Goal: Transaction & Acquisition: Subscribe to service/newsletter

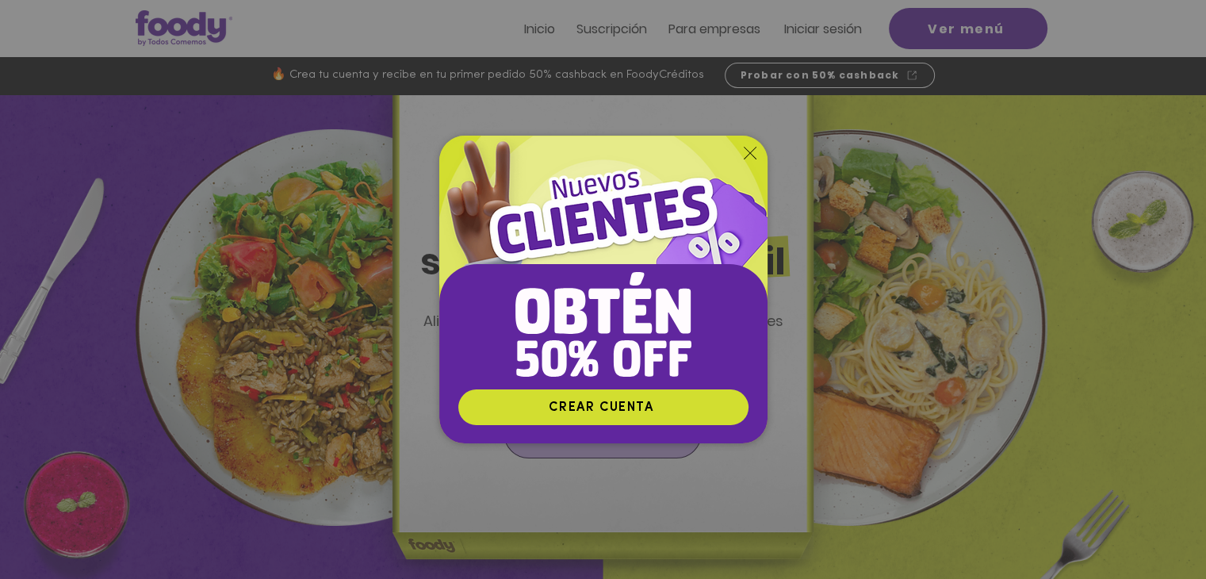
click at [750, 147] on icon "Volver al sitio" at bounding box center [749, 153] width 13 height 13
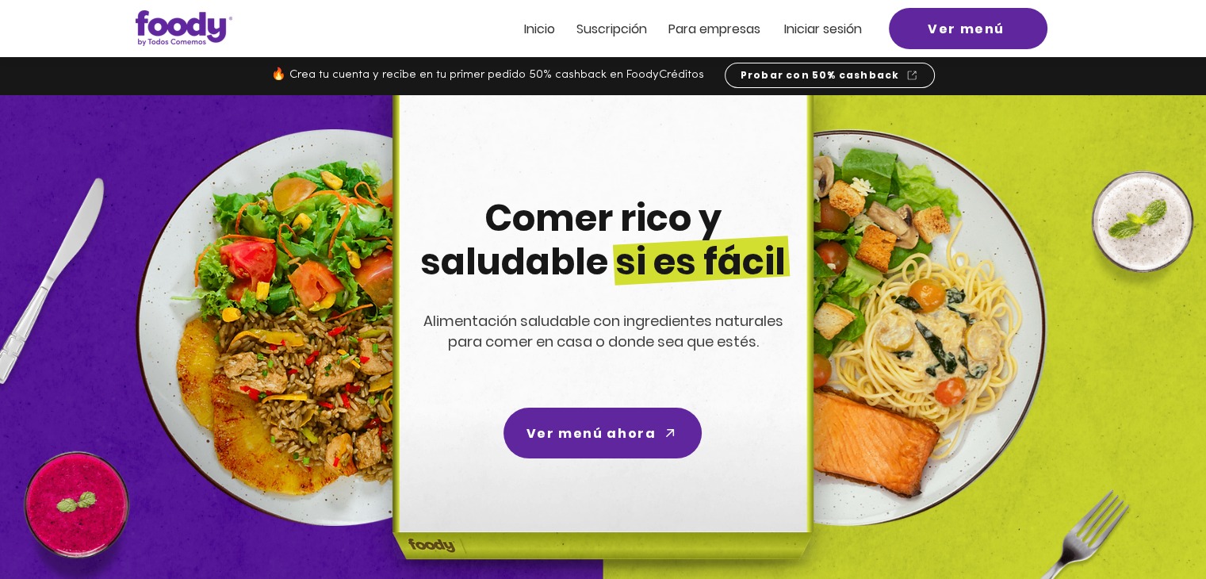
scroll to position [128, 0]
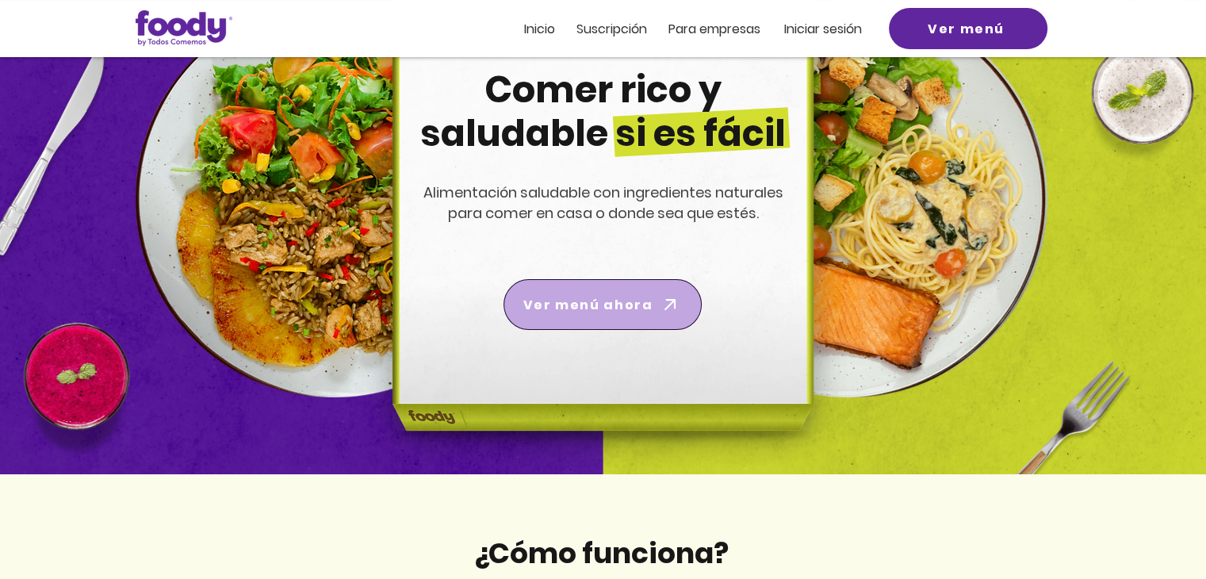
click at [602, 311] on span "Ver menú ahora" at bounding box center [587, 305] width 129 height 20
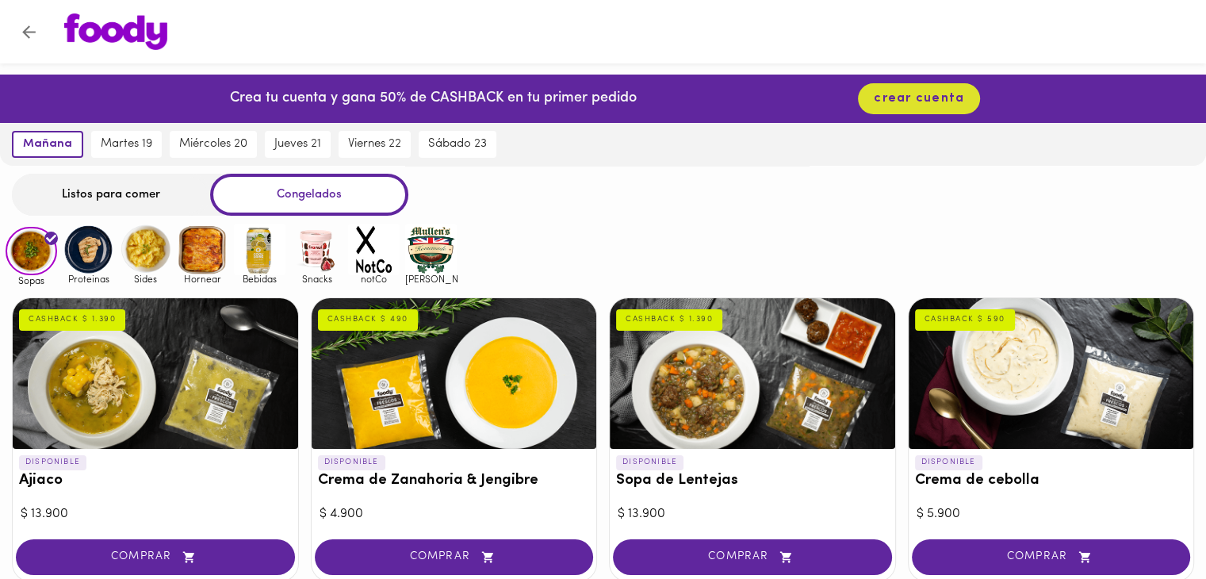
click at [89, 256] on img at bounding box center [89, 250] width 52 height 52
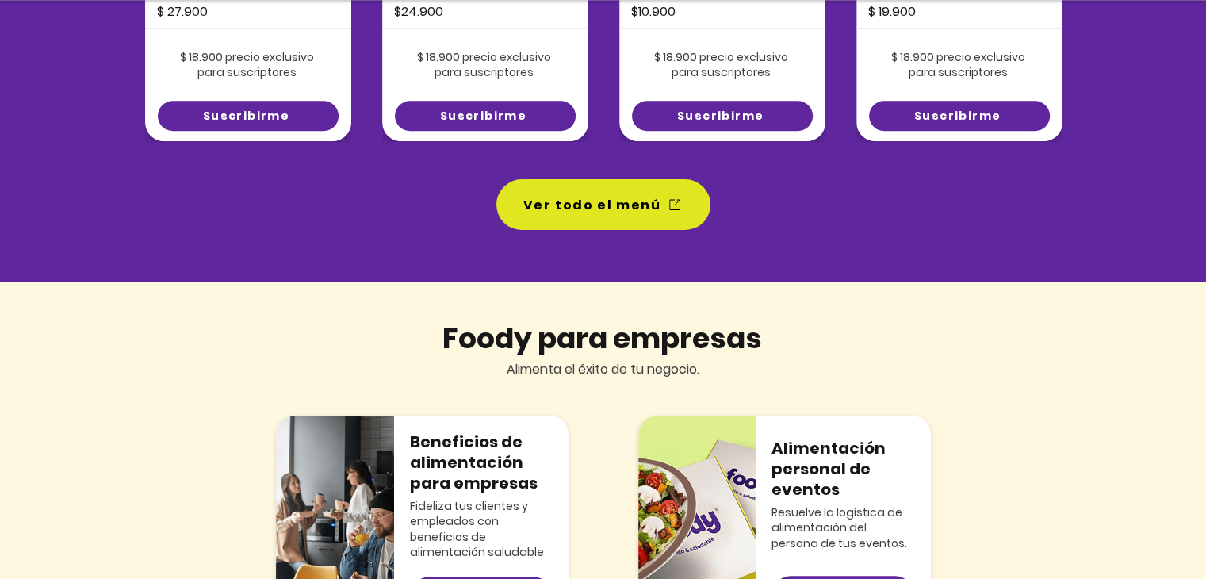
scroll to position [1413, 0]
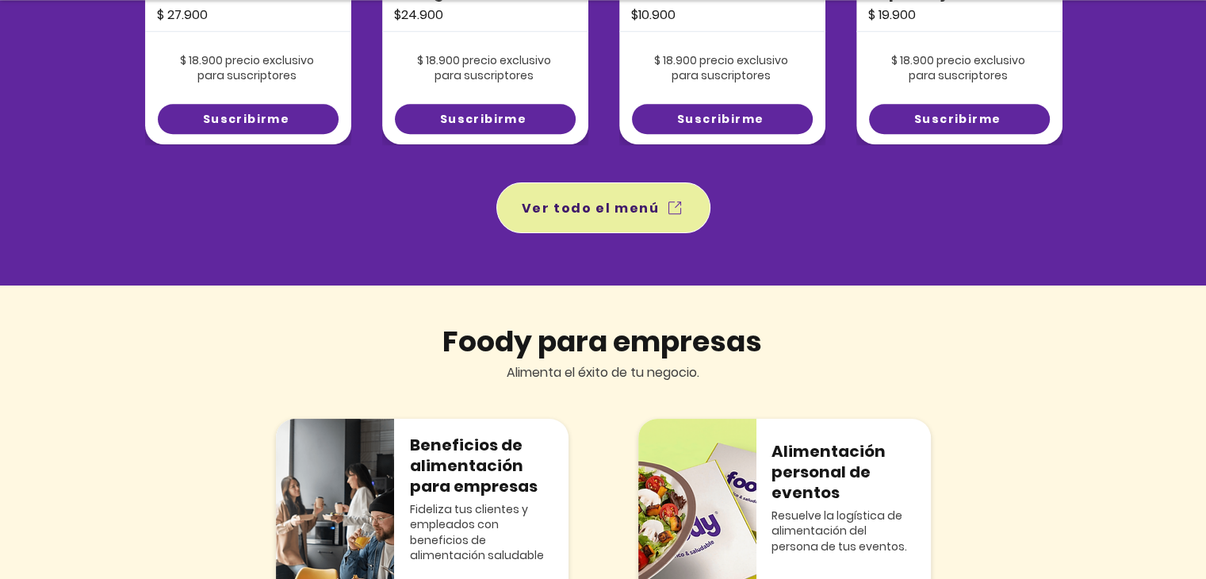
click at [598, 208] on span "Ver todo el menú" at bounding box center [591, 208] width 138 height 20
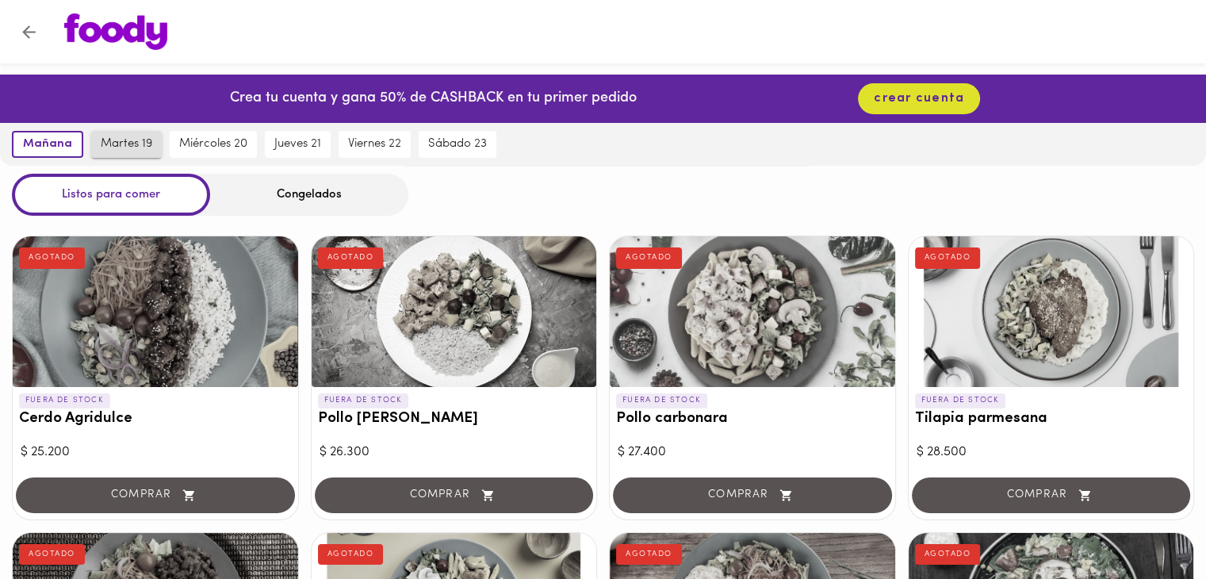
click at [126, 140] on span "martes 19" at bounding box center [127, 144] width 52 height 14
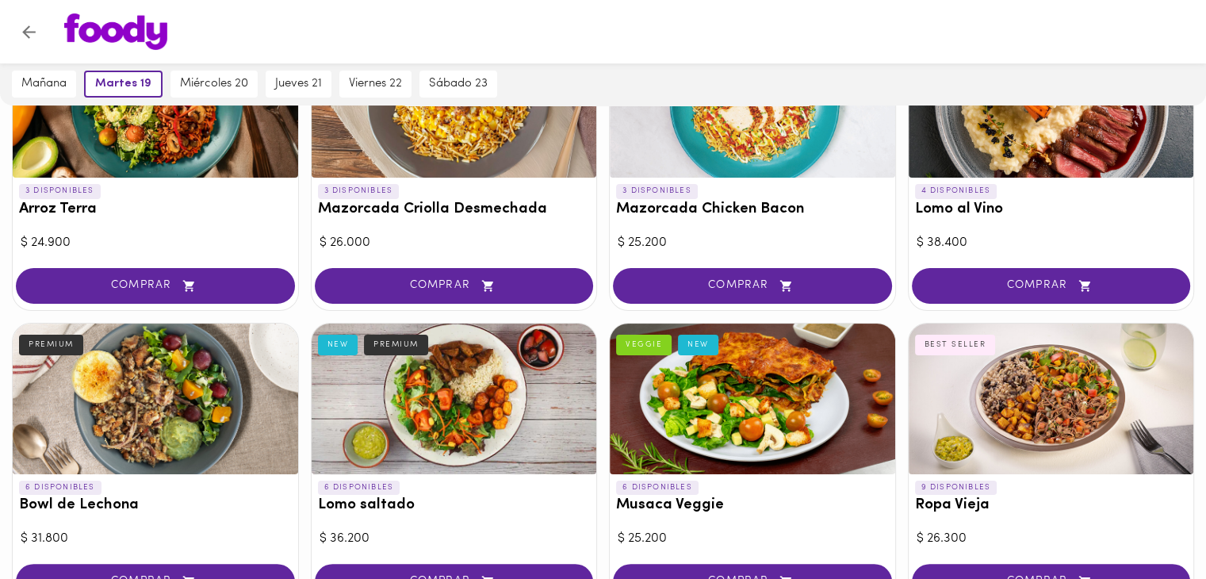
scroll to position [181, 0]
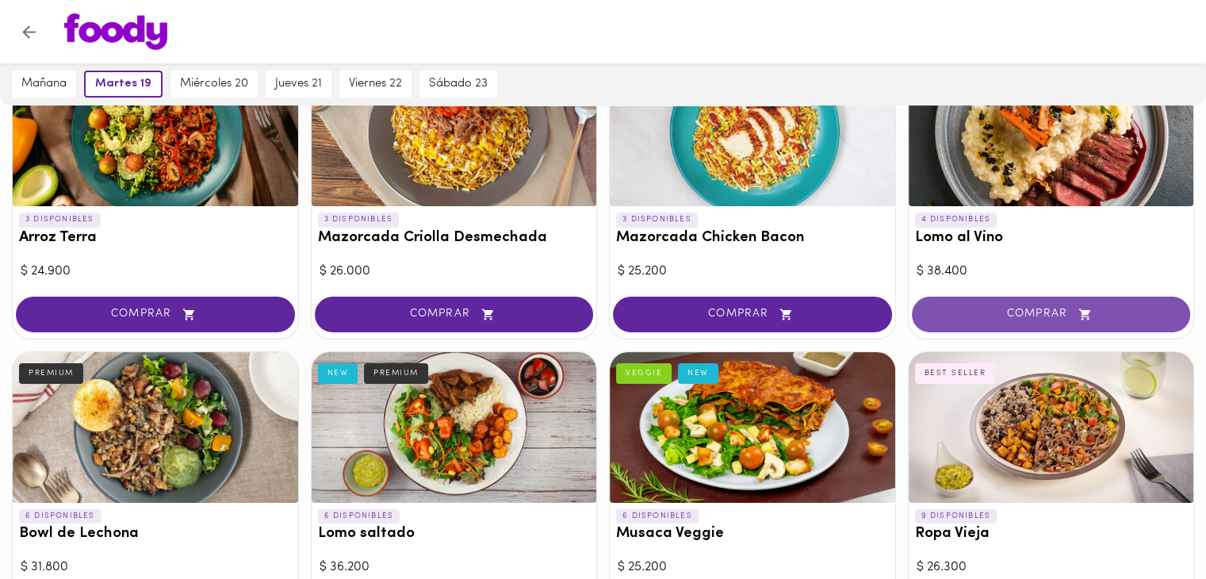
click at [1010, 319] on span "COMPRAR" at bounding box center [1050, 314] width 239 height 13
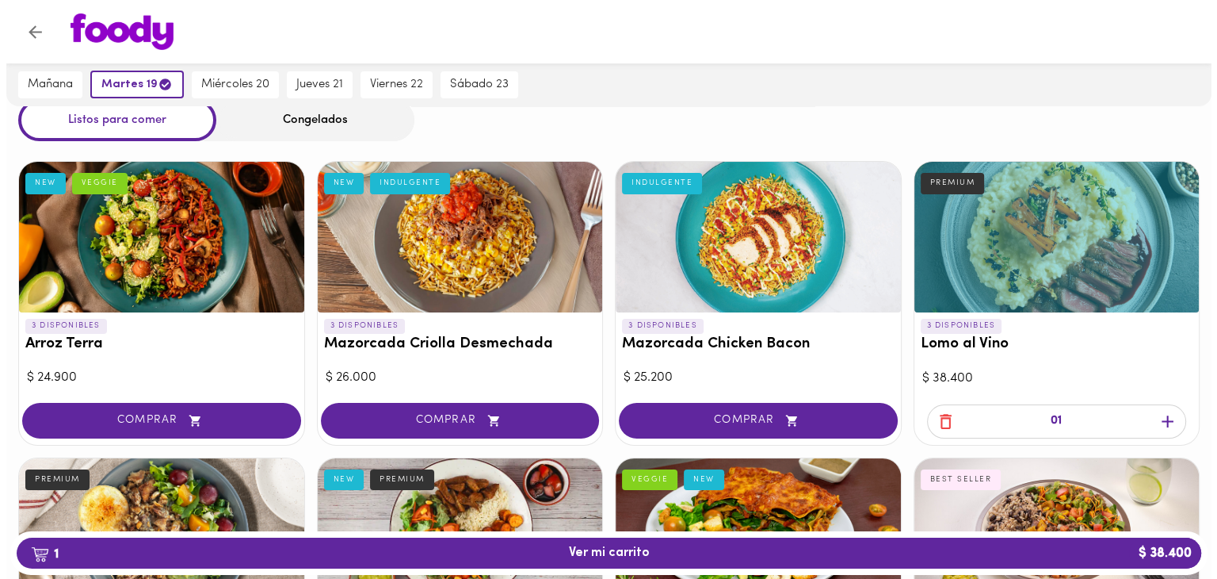
scroll to position [76, 0]
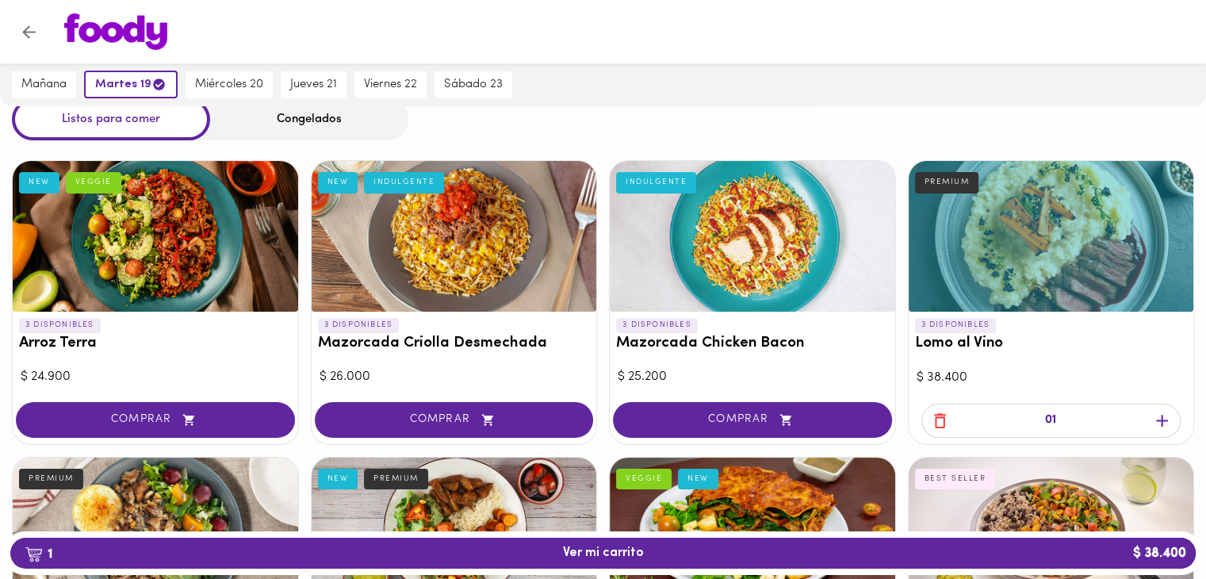
click at [138, 240] on div at bounding box center [155, 236] width 285 height 151
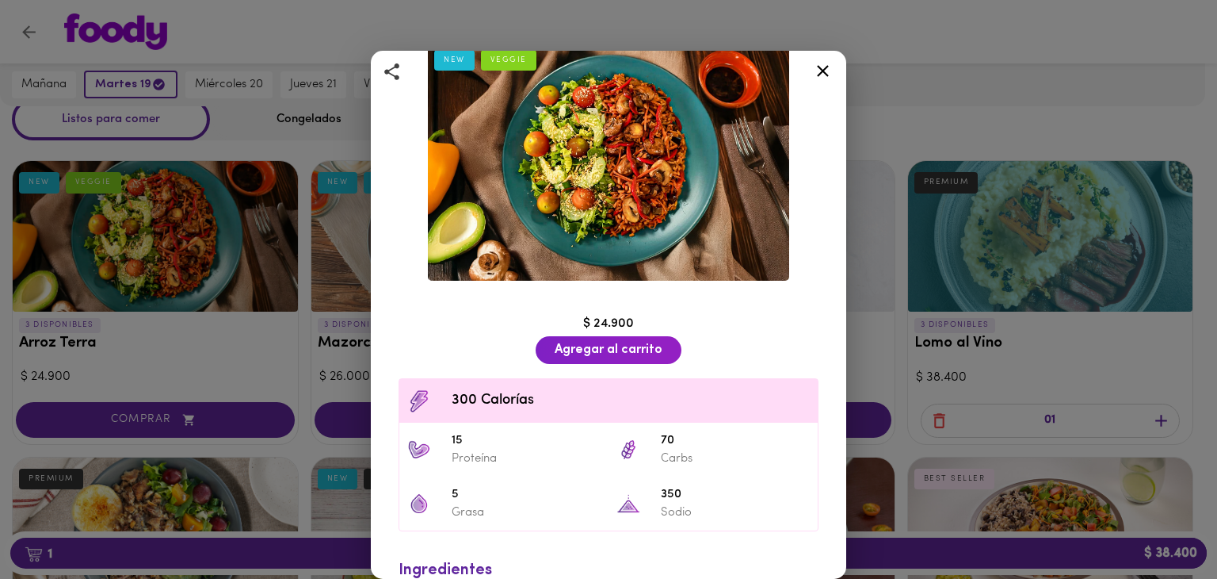
scroll to position [147, 0]
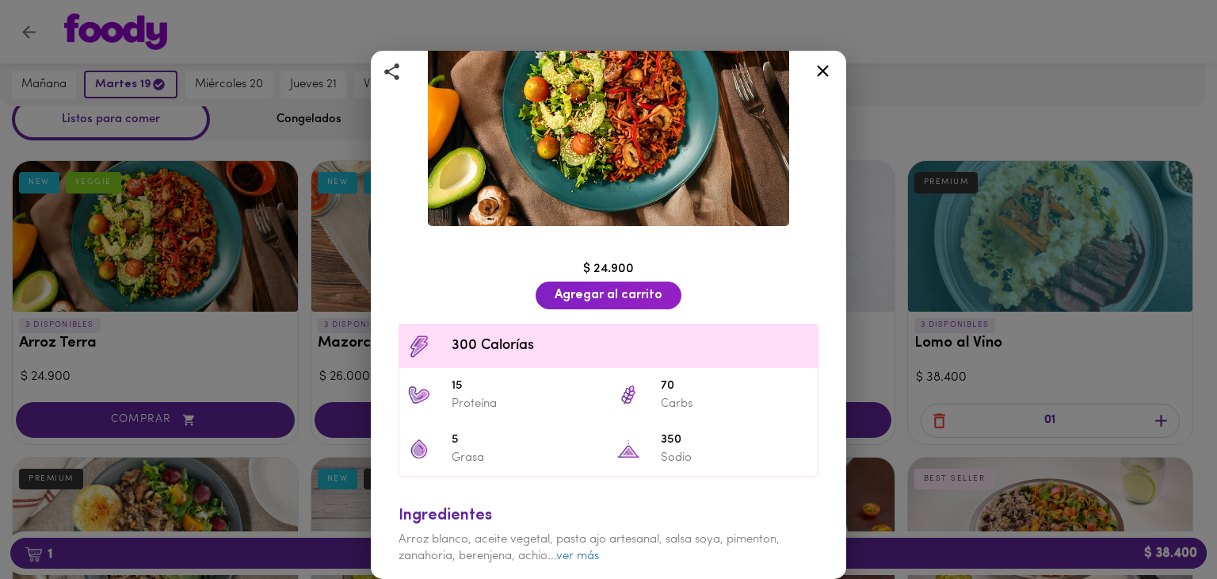
click at [244, 455] on div "Arroz Terra Arroz vegetariano con verduras salteadas con soya y una mezcla de a…" at bounding box center [608, 289] width 1217 height 579
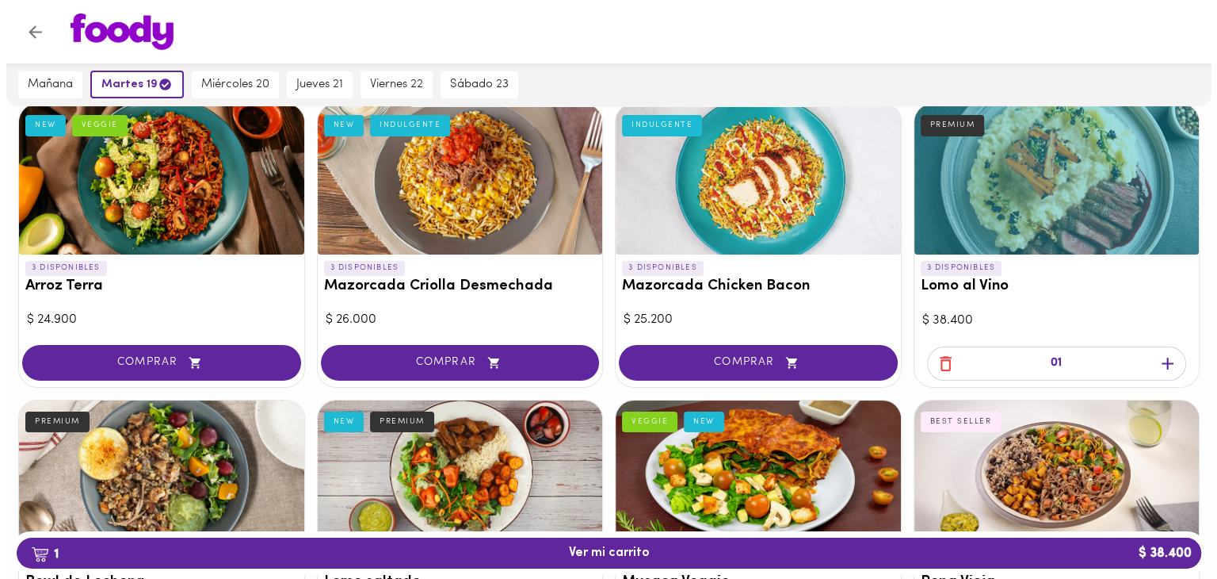
scroll to position [133, 0]
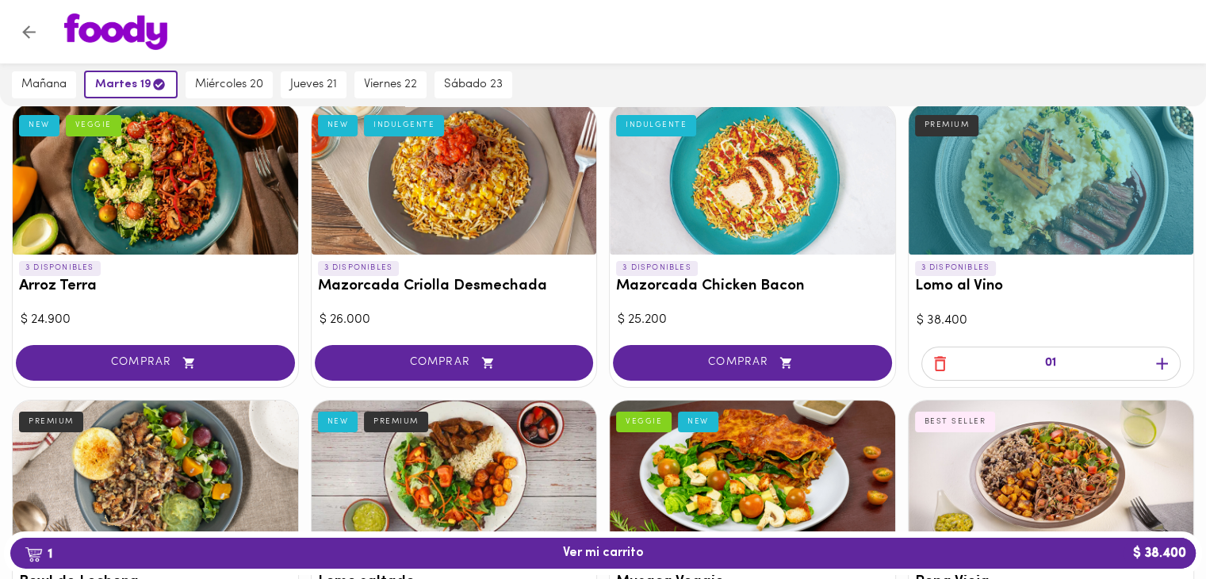
click at [415, 278] on h3 "Mazorcada Criolla Desmechada" at bounding box center [454, 286] width 273 height 17
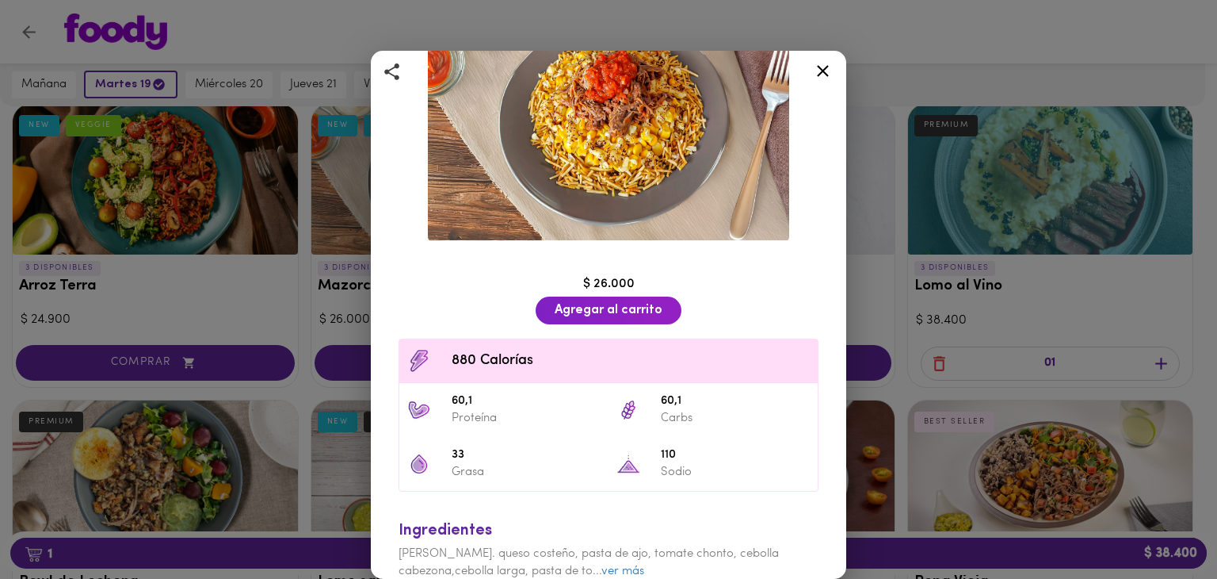
scroll to position [179, 0]
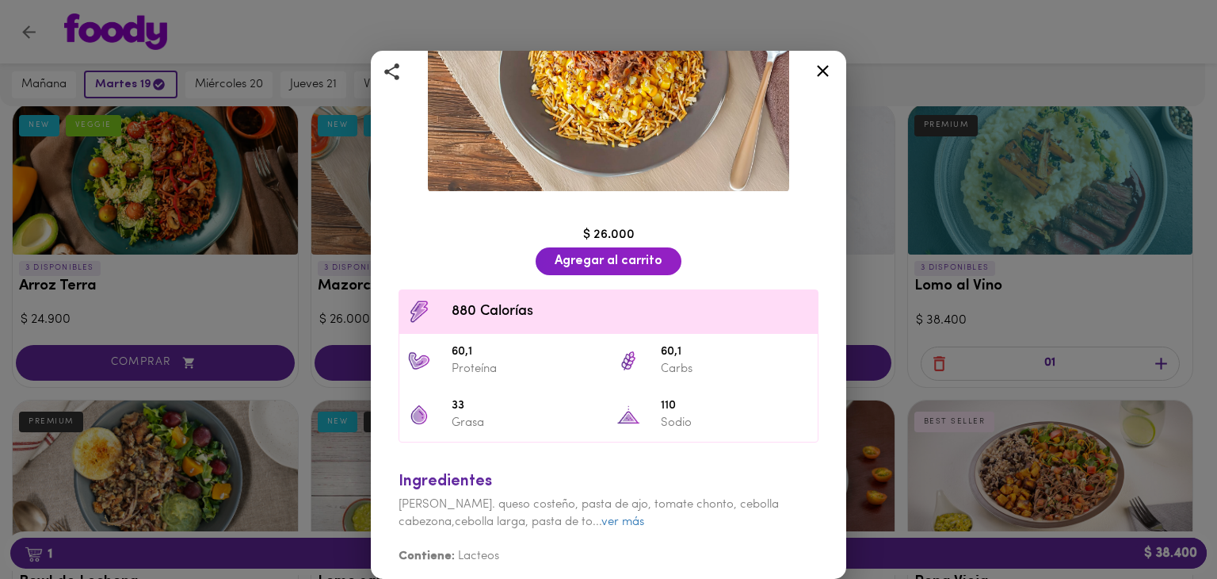
click at [863, 353] on div "Mazorcada Criolla Desmechada Mazorcada desgranada con carne desmechada y hogao …" at bounding box center [608, 289] width 1217 height 579
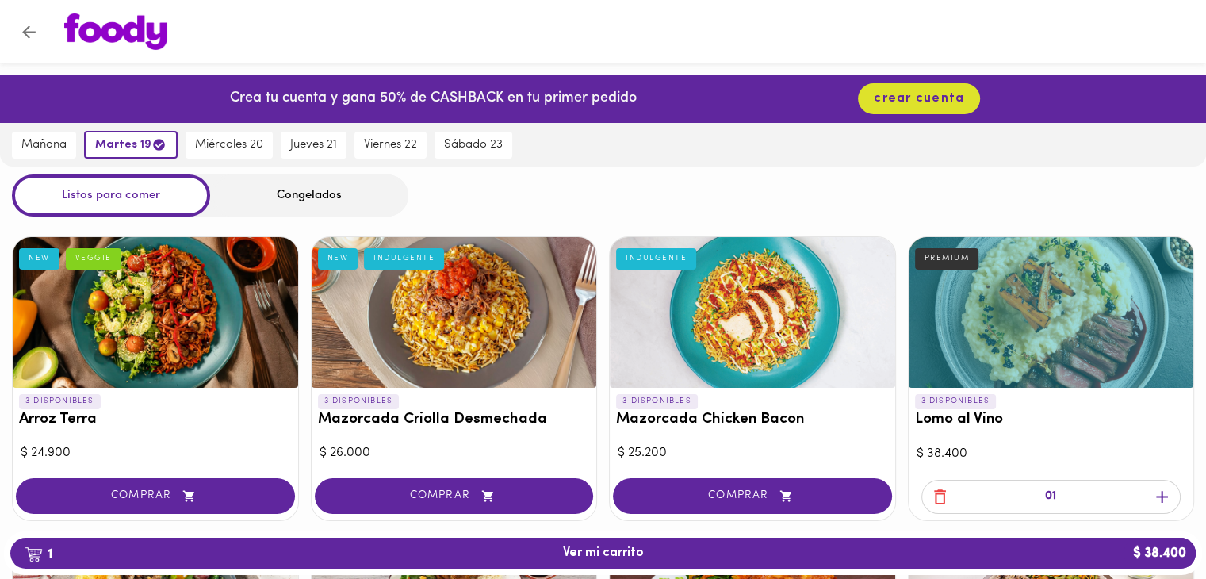
click at [616, 174] on div "Listos para comer Congelados" at bounding box center [603, 195] width 1206 height 42
click at [258, 189] on div "Congelados" at bounding box center [309, 195] width 198 height 42
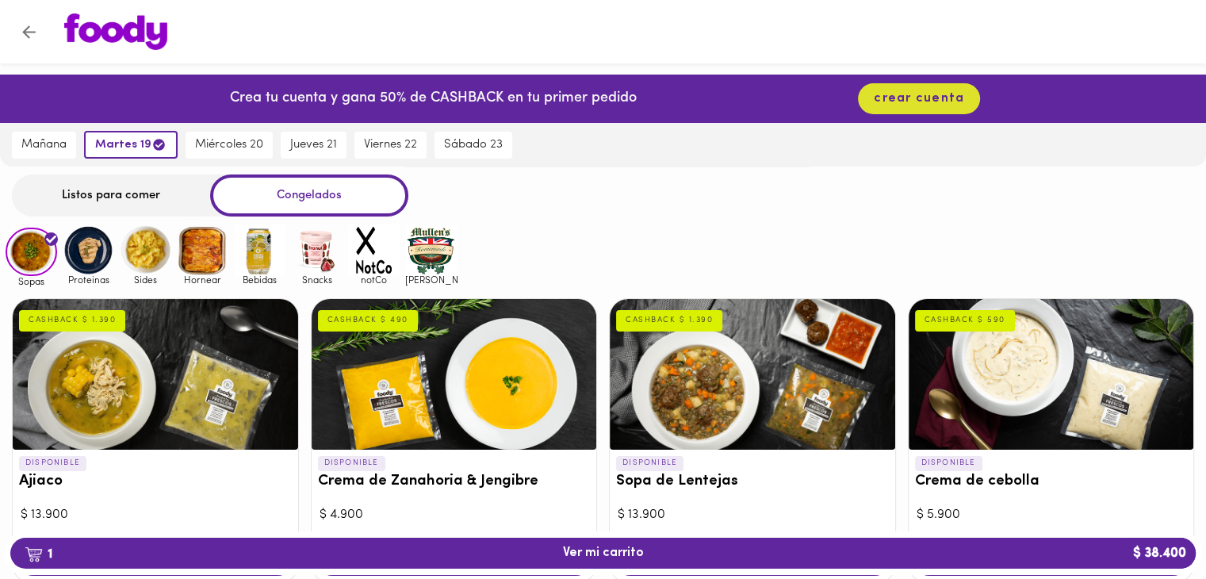
click at [67, 257] on img at bounding box center [89, 250] width 52 height 52
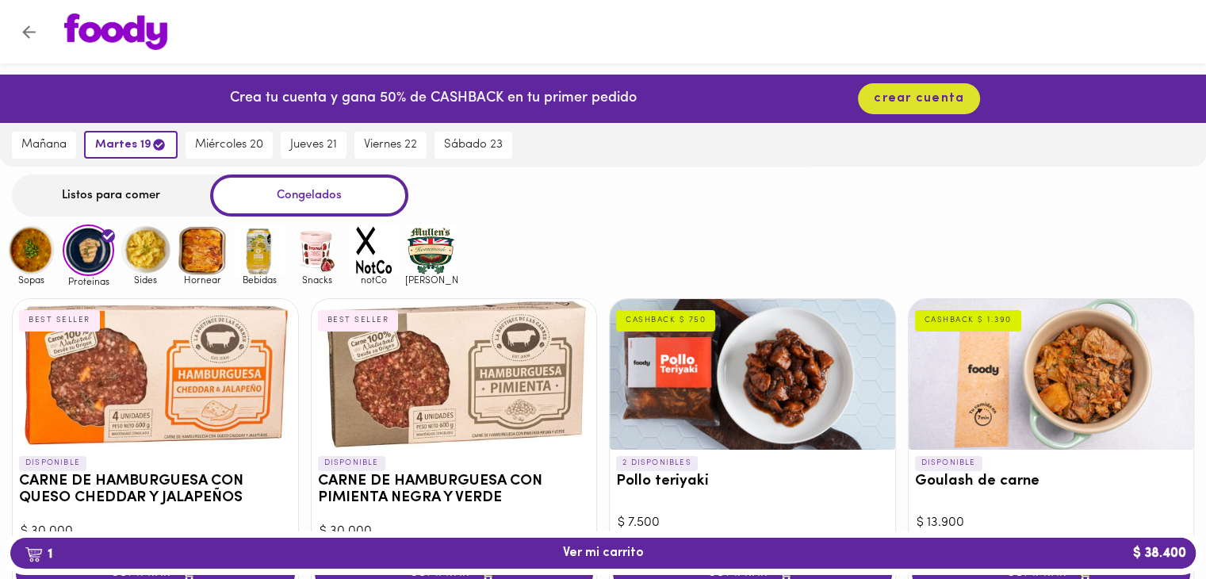
click at [197, 256] on img at bounding box center [203, 250] width 52 height 52
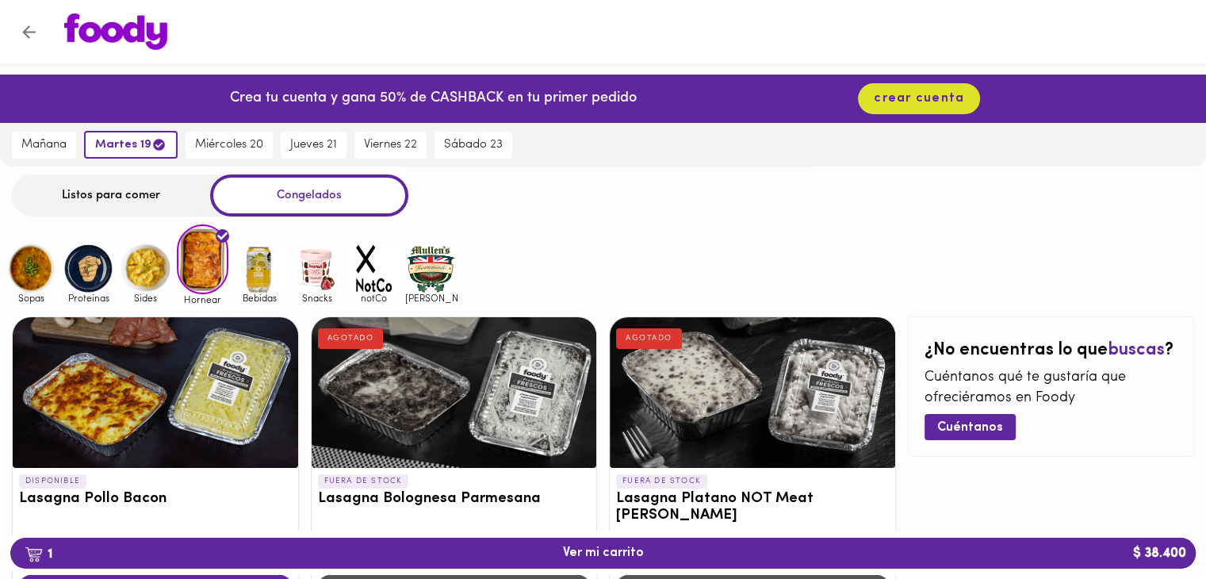
click at [167, 189] on div "Listos para comer" at bounding box center [111, 195] width 198 height 42
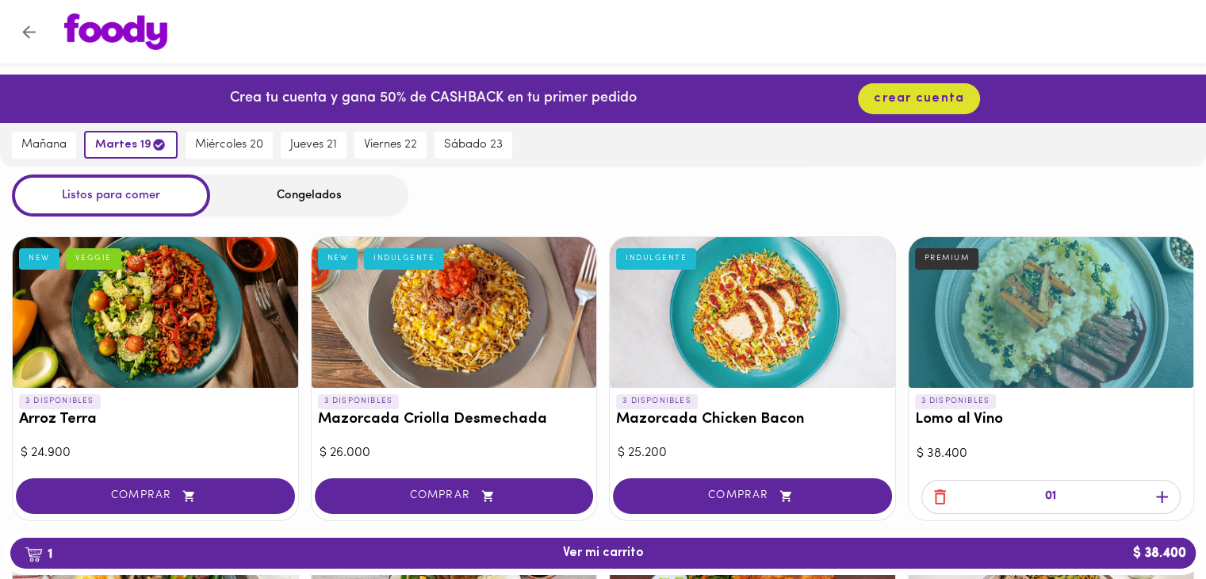
scroll to position [120, 0]
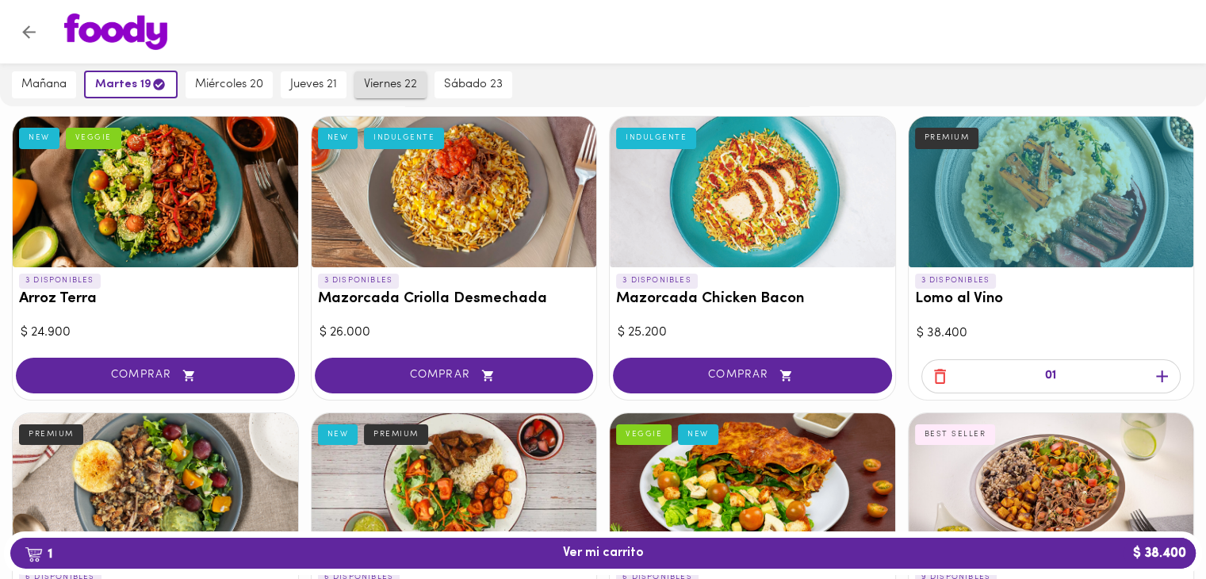
click at [396, 82] on span "viernes 22" at bounding box center [390, 85] width 53 height 14
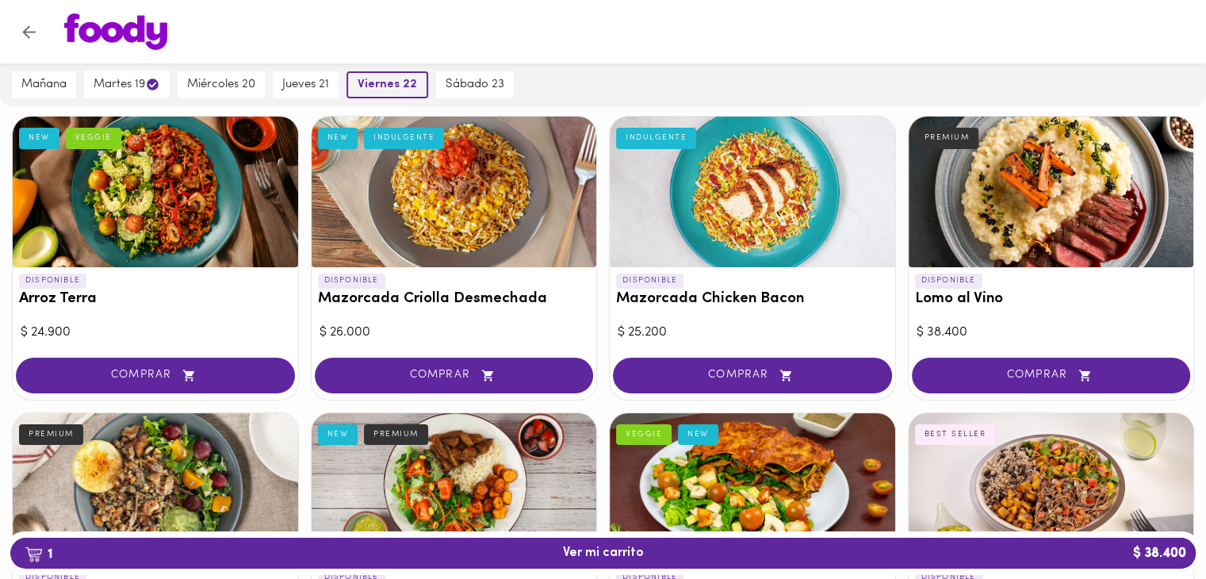
click at [396, 82] on span "viernes 22" at bounding box center [386, 85] width 59 height 14
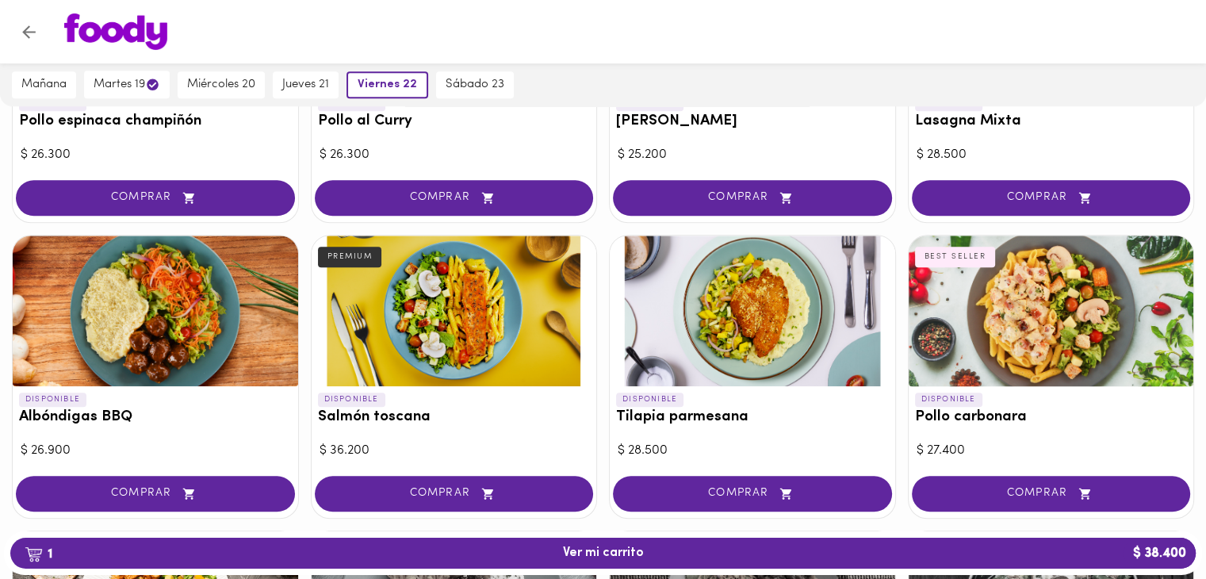
scroll to position [1186, 0]
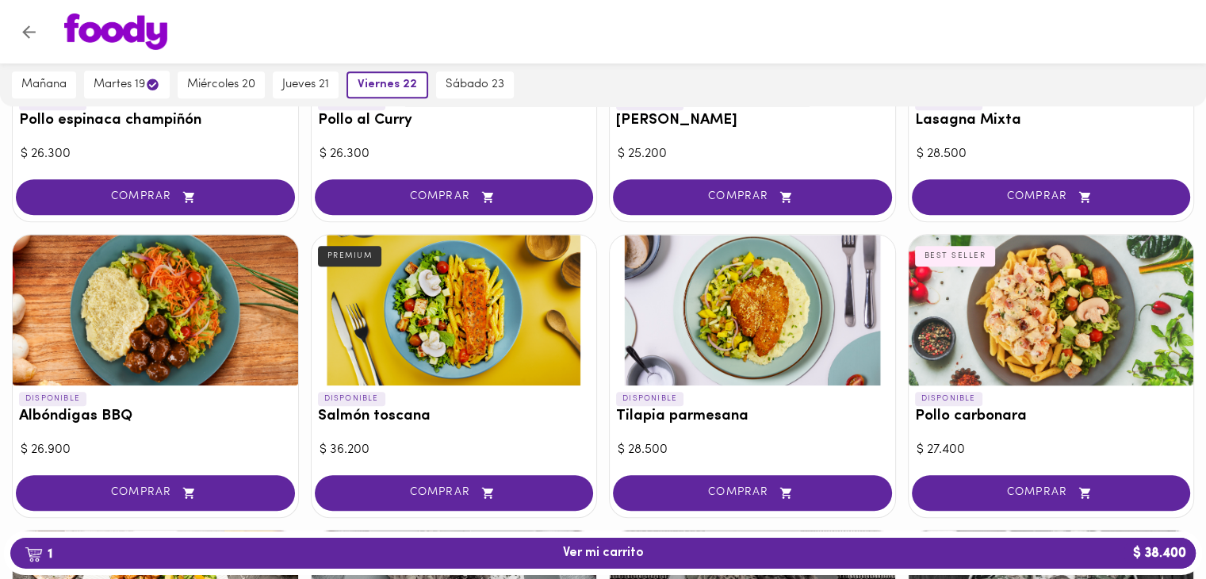
click at [6, 27] on div at bounding box center [603, 31] width 1206 height 63
click at [29, 36] on icon "Volver" at bounding box center [28, 31] width 13 height 13
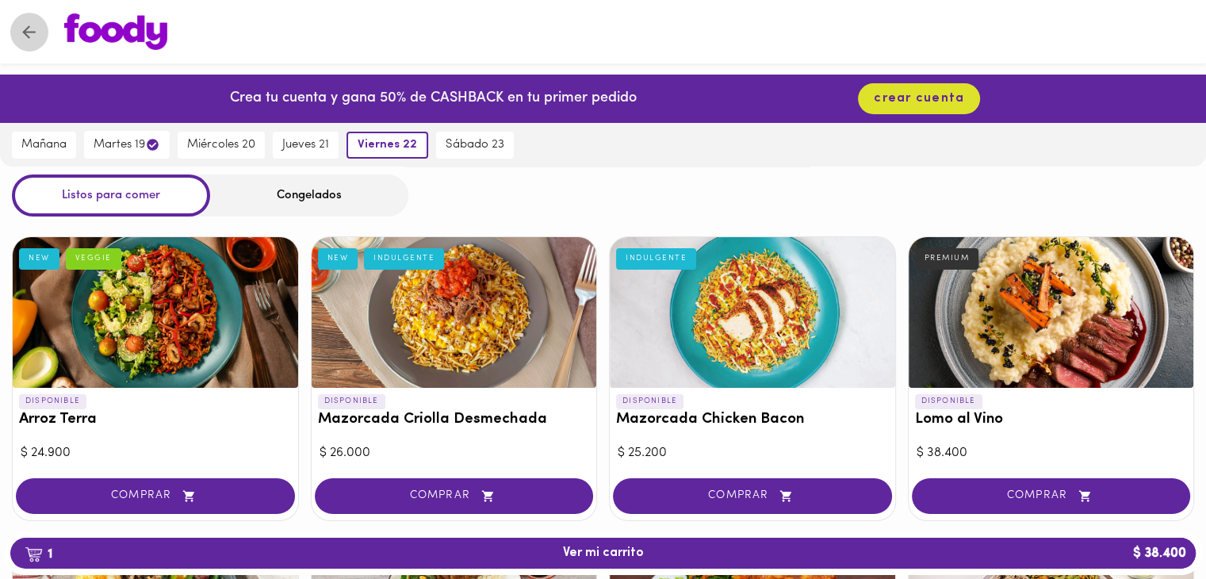
click at [27, 36] on icon "Volver" at bounding box center [29, 32] width 20 height 20
drag, startPoint x: 29, startPoint y: 34, endPoint x: 23, endPoint y: 29, distance: 8.4
click at [23, 29] on icon "Volver" at bounding box center [29, 32] width 20 height 20
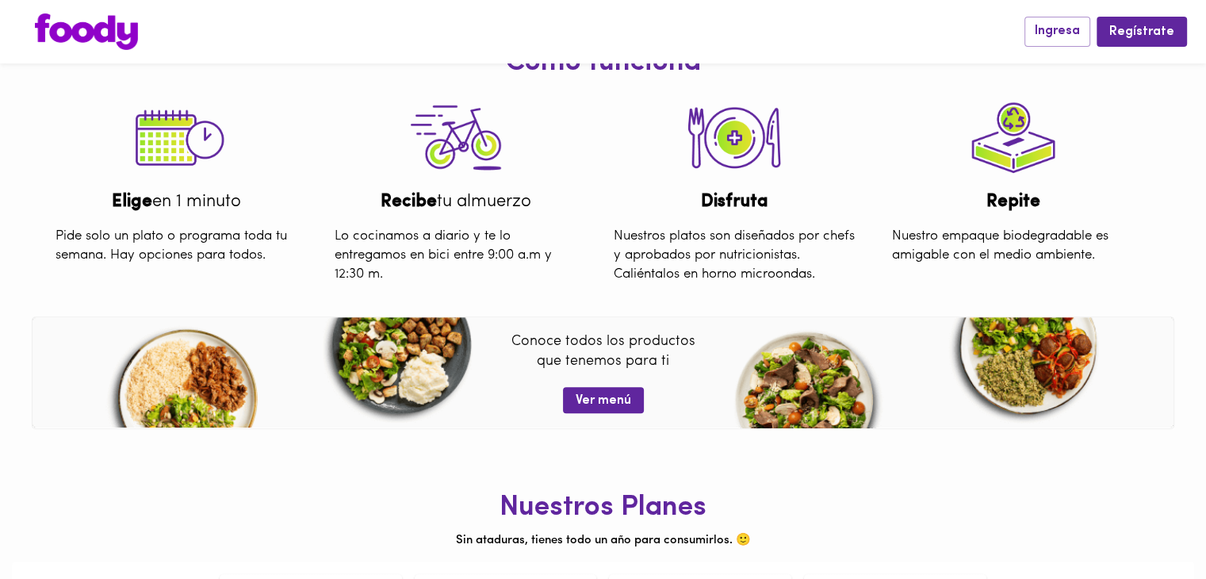
scroll to position [626, 0]
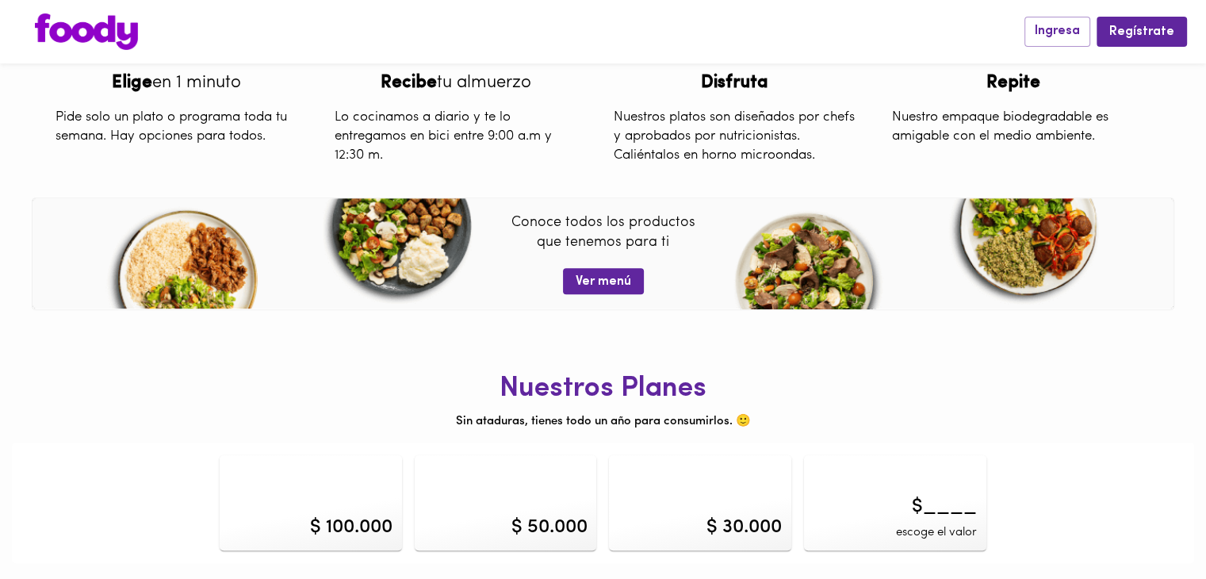
click at [325, 485] on div "$ 100.000" at bounding box center [311, 502] width 182 height 95
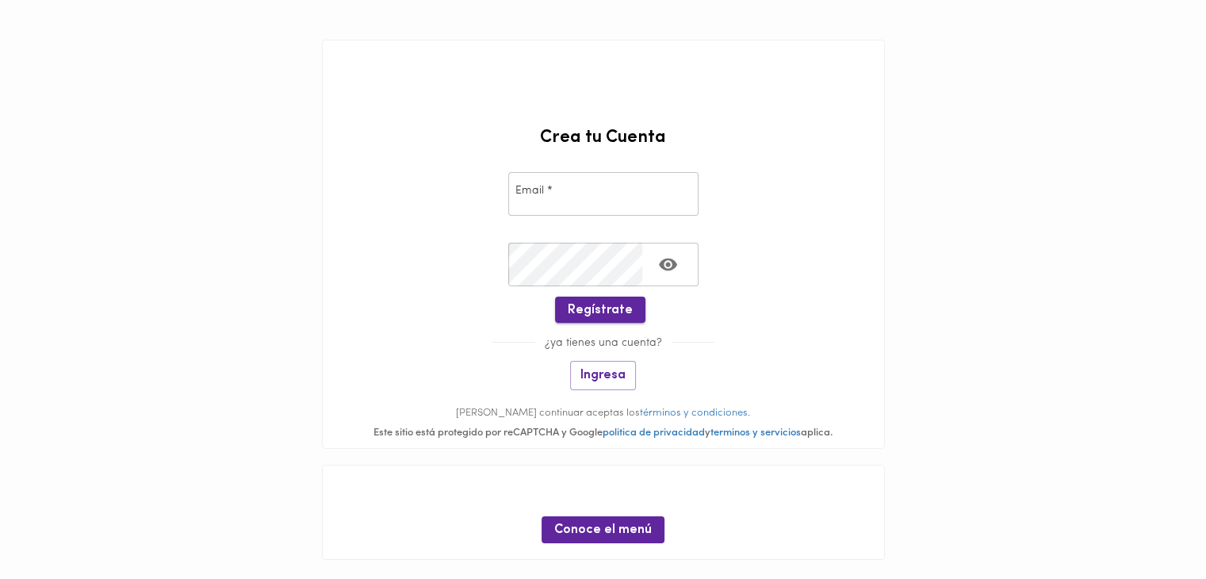
scroll to position [119, 0]
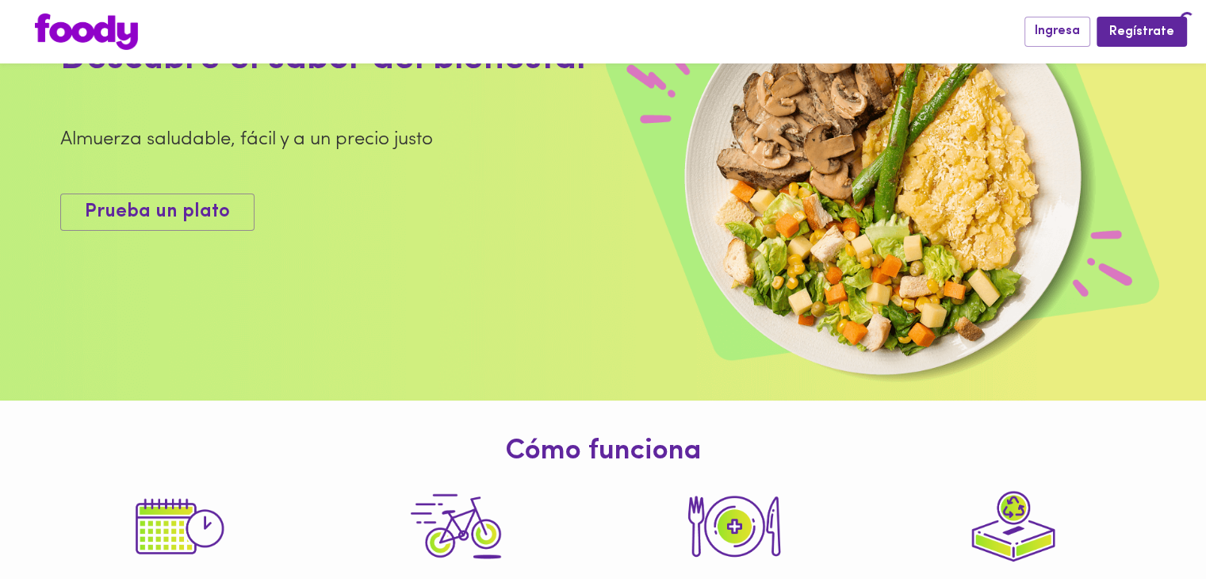
scroll to position [626, 0]
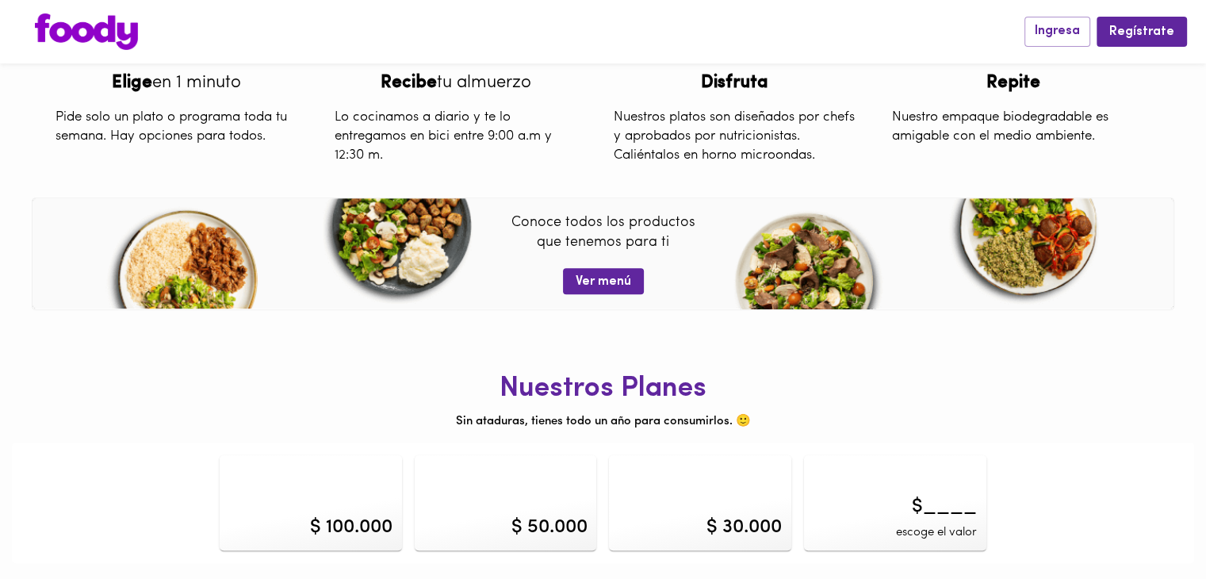
click at [357, 465] on div "$ 100.000" at bounding box center [311, 502] width 182 height 95
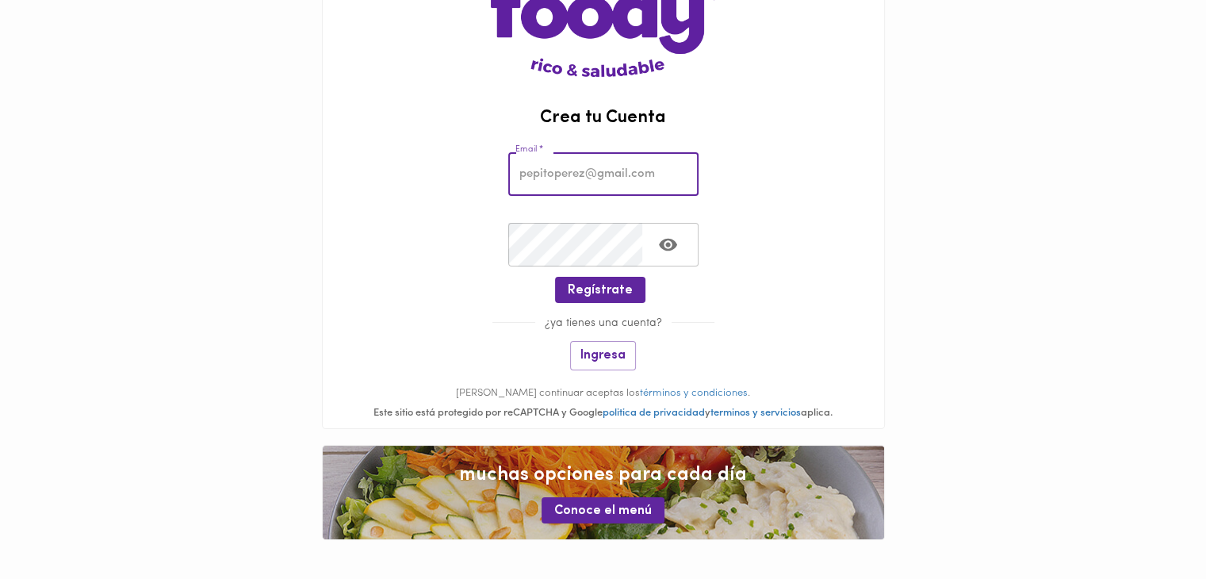
click at [567, 177] on input "email" at bounding box center [603, 174] width 190 height 44
type input "[EMAIL_ADDRESS][DOMAIN_NAME]"
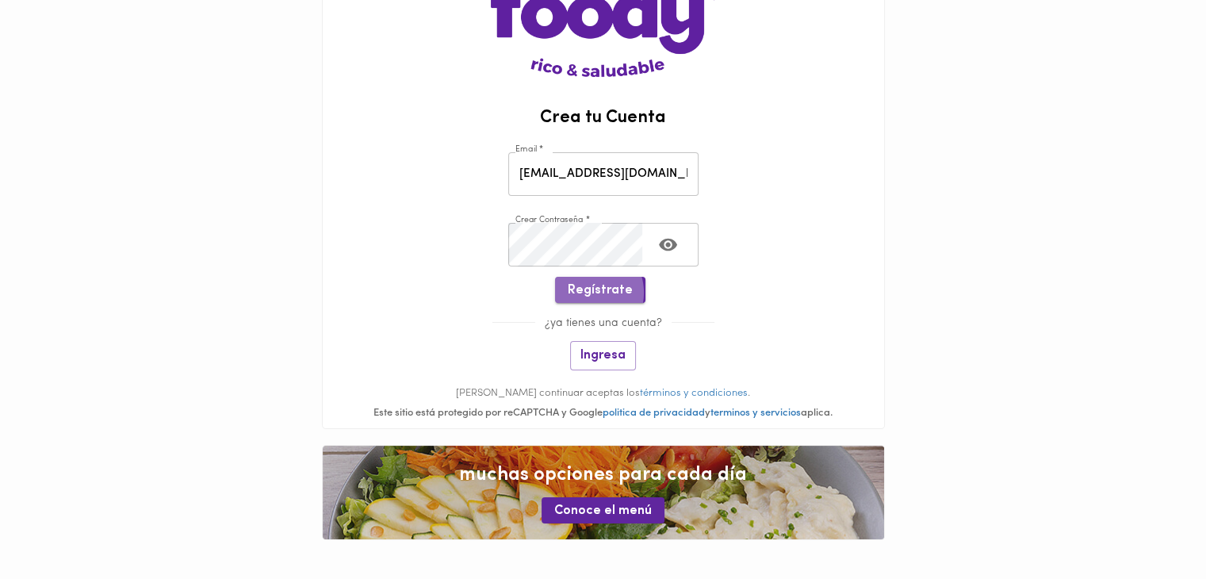
click at [587, 292] on span "Regístrate" at bounding box center [599, 290] width 65 height 15
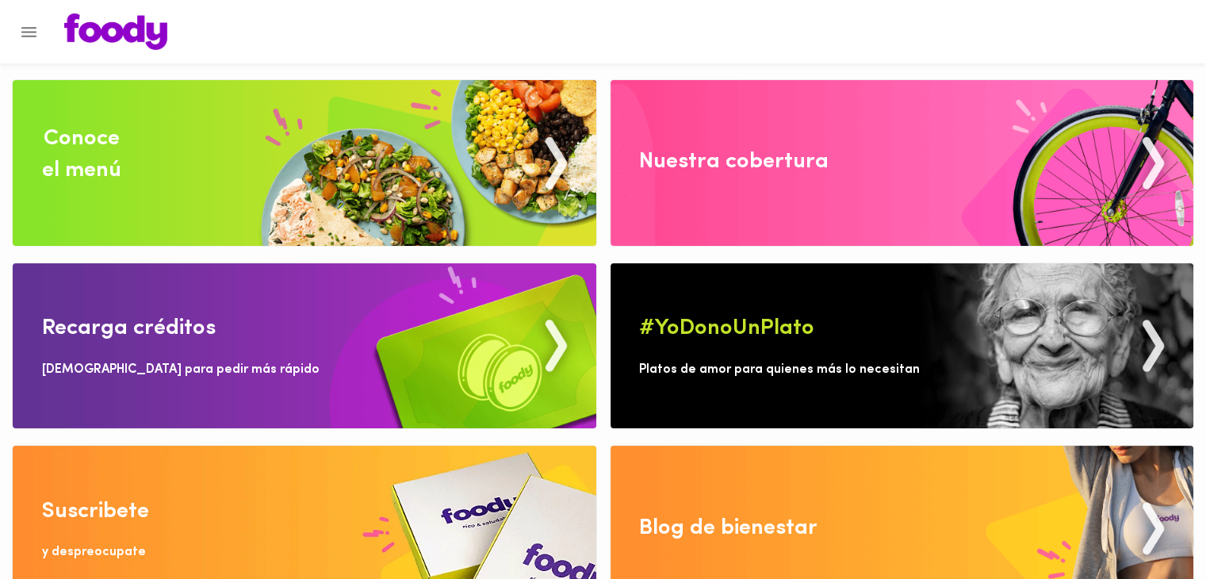
scroll to position [39, 0]
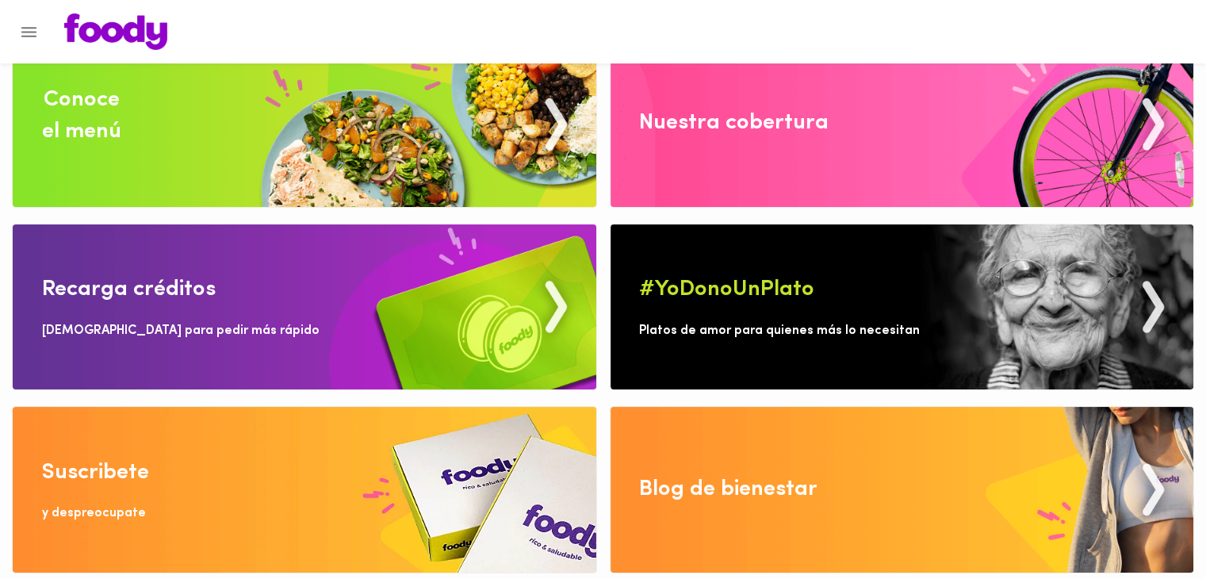
click at [304, 510] on img at bounding box center [304, 489] width 583 height 165
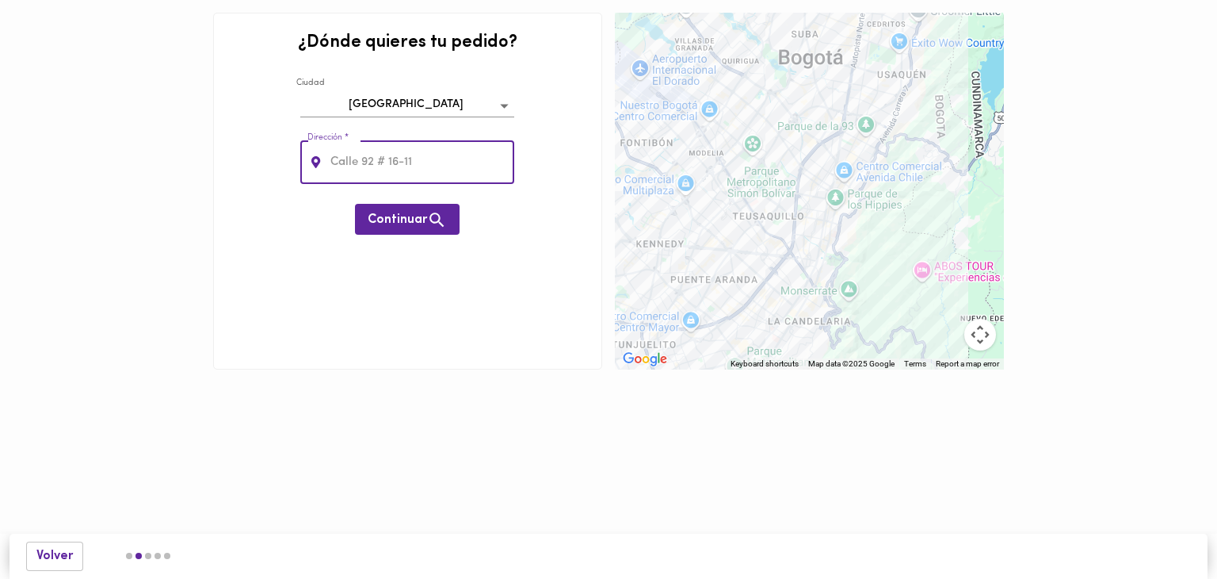
click at [504, 104] on body "03AFcWeA4lB6IgT2ZPNlqEiOk0JyO-nKOqvHBeYGKT217x-Xnz5VDGzUKu_jmHKD9Y-CNXnhSXvHG4J…" at bounding box center [608, 208] width 1217 height 417
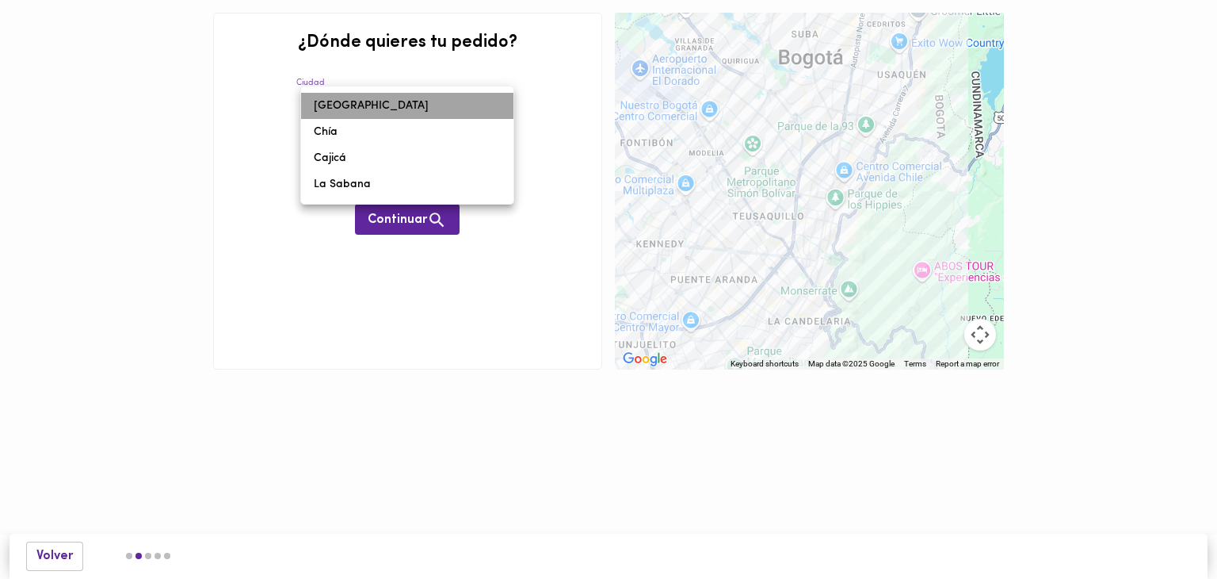
click at [504, 104] on li "[GEOGRAPHIC_DATA]" at bounding box center [407, 106] width 212 height 26
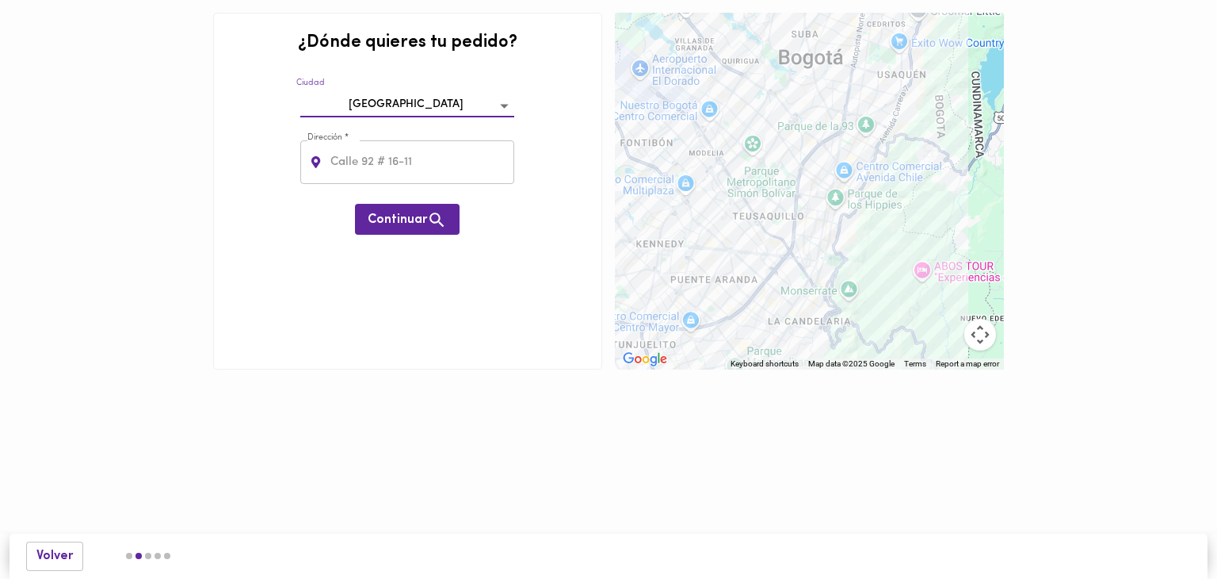
click at [447, 155] on input "text" at bounding box center [421, 162] width 188 height 44
paste input "Ac. 85 #12-66,"
type input "Ac. 85 #12-66,"
click at [410, 218] on span "Continuar" at bounding box center [407, 220] width 79 height 20
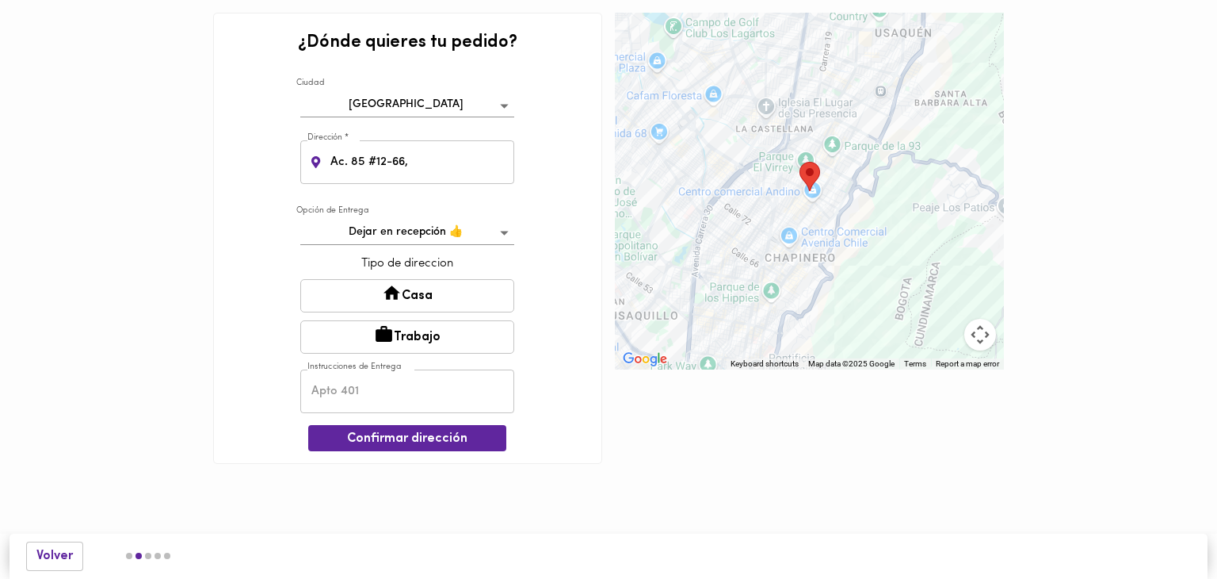
click at [461, 231] on body "03AFcWeA4lB6IgT2ZPNlqEiOk0JyO-nKOqvHBeYGKT217x-Xnz5VDGzUKu_jmHKD9Y-CNXnhSXvHG4J…" at bounding box center [608, 255] width 1217 height 511
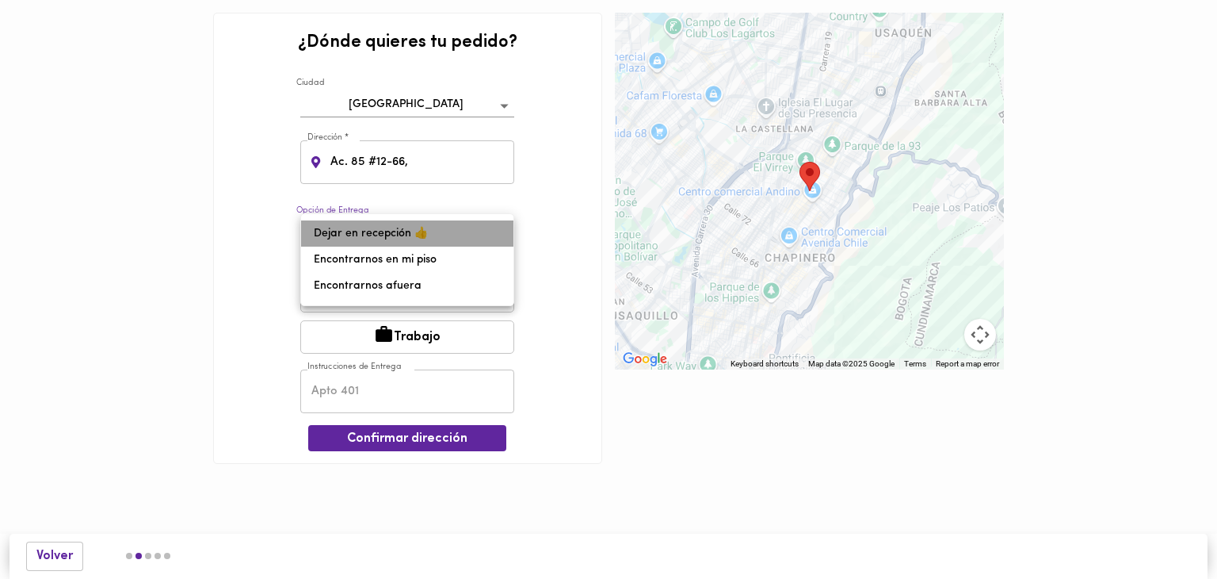
click at [437, 242] on li "Dejar en recepción 👍" at bounding box center [407, 233] width 212 height 26
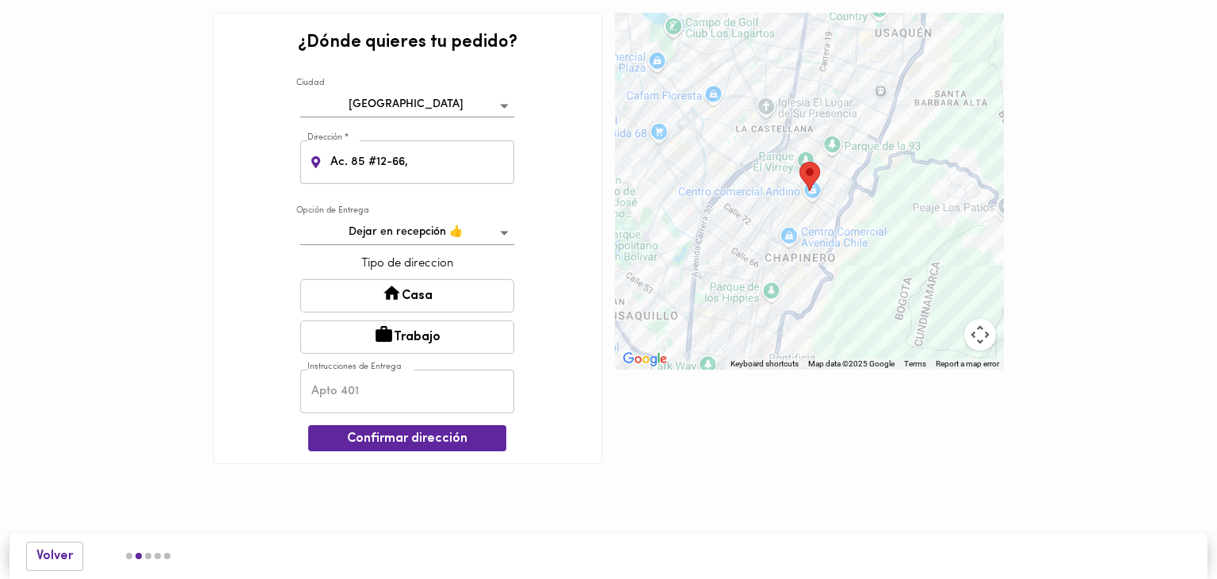
click at [409, 334] on button "Trabajo" at bounding box center [407, 336] width 214 height 33
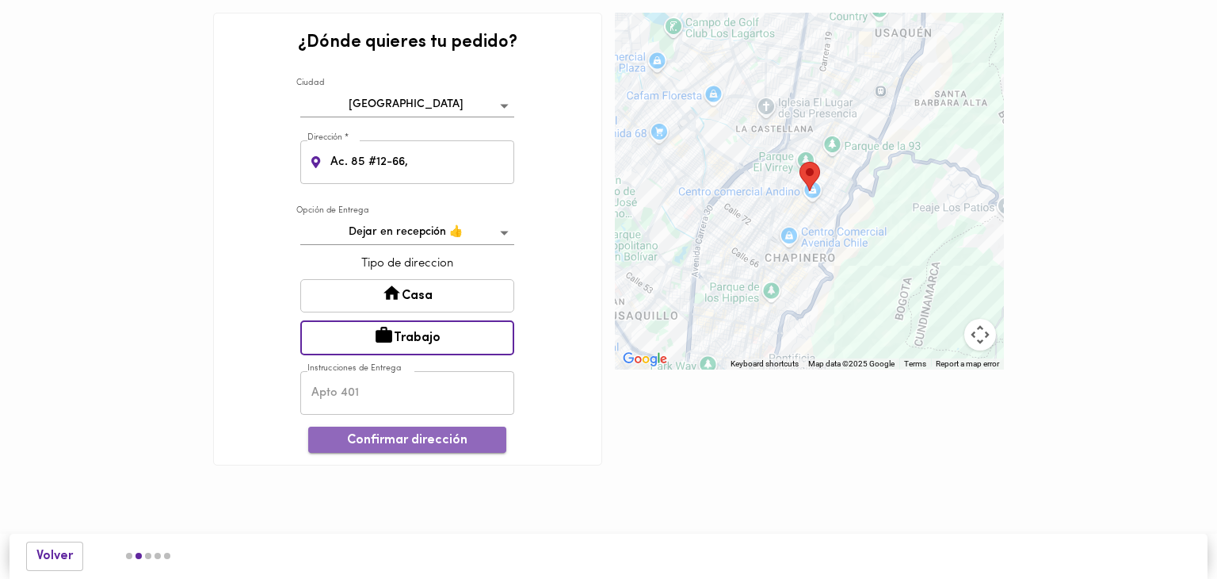
click at [364, 441] on span "Confirmar dirección" at bounding box center [407, 440] width 173 height 15
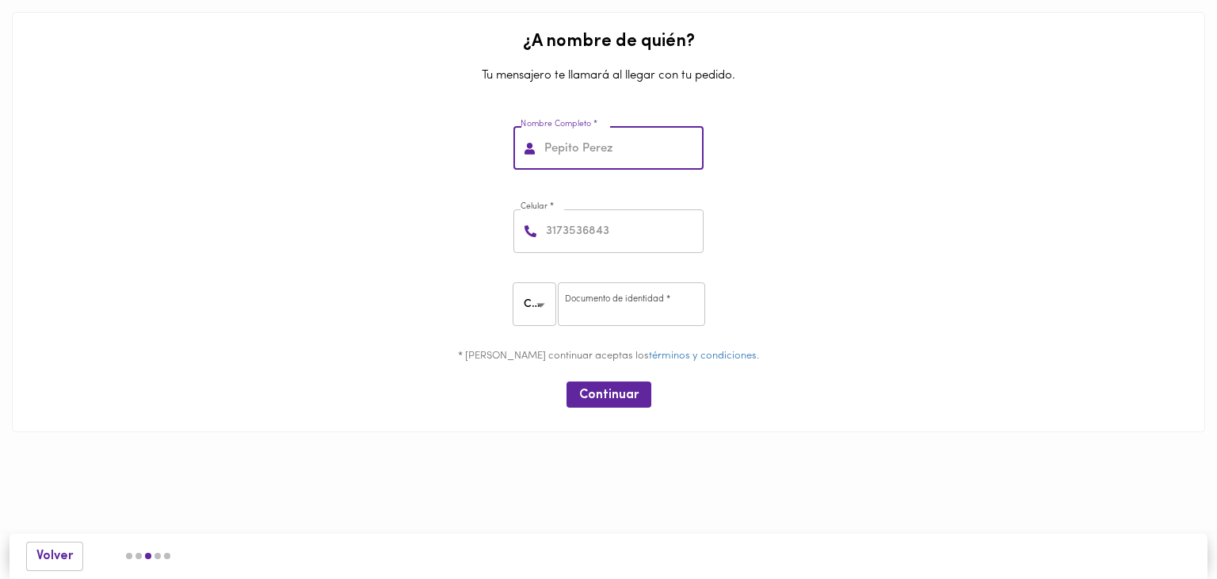
click at [563, 160] on input "text" at bounding box center [622, 149] width 162 height 44
type input "[PERSON_NAME]"
click at [606, 232] on input "number" at bounding box center [623, 231] width 161 height 44
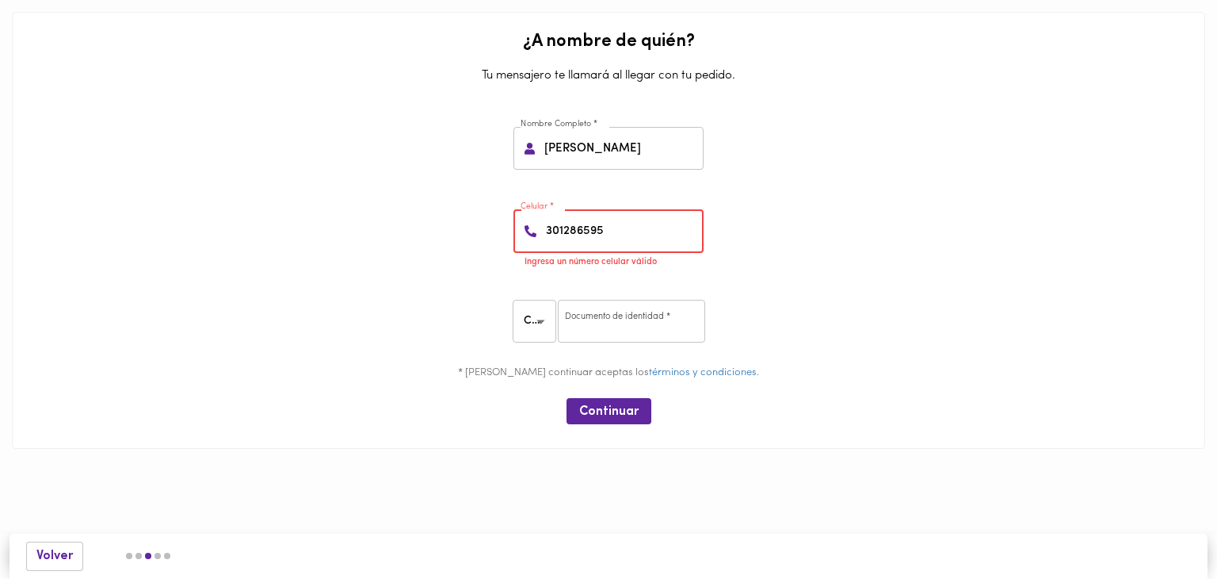
type input "3012865959"
click at [615, 235] on input "number" at bounding box center [623, 231] width 161 height 44
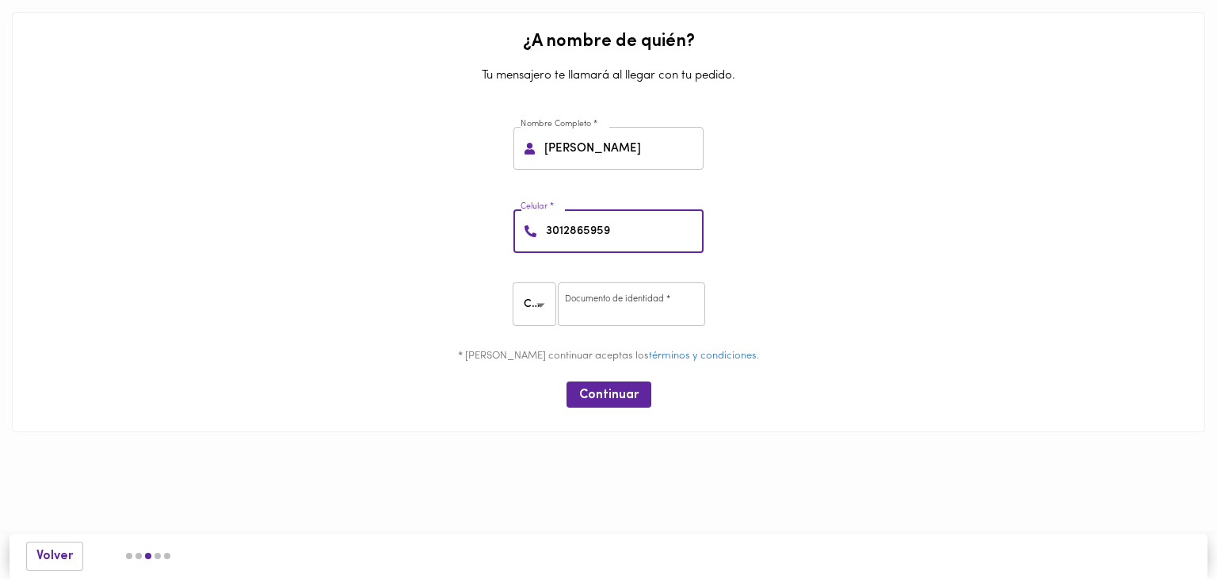
type input "3012865959"
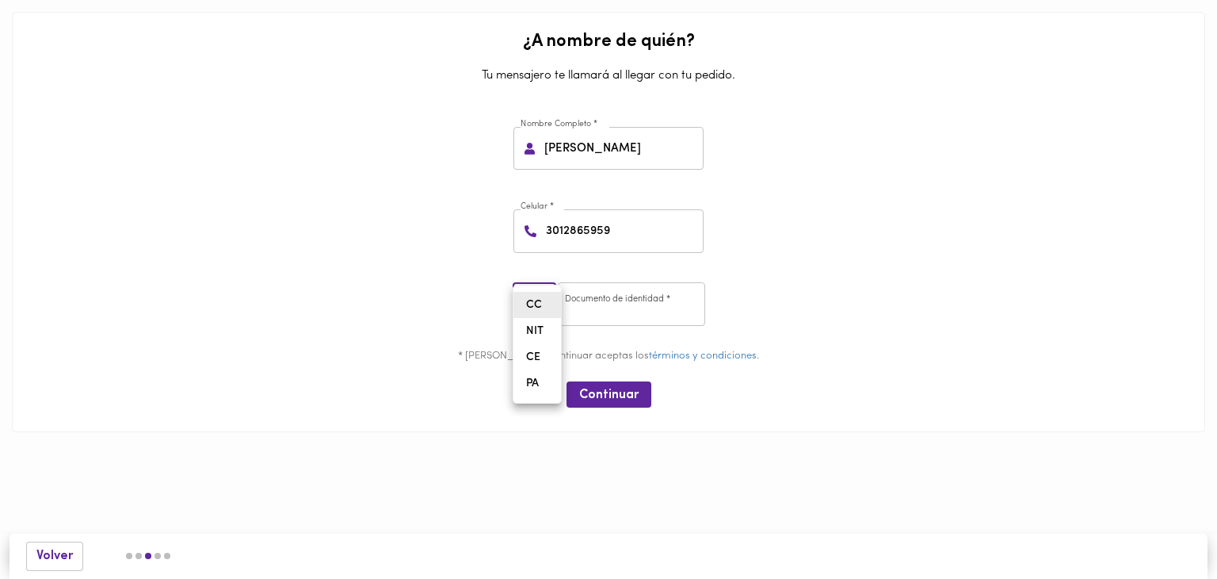
click at [546, 289] on body "03AFcWeA4lB6IgT2ZPNlqEiOk0JyO-nKOqvHBeYGKT217x-Xnz5VDGzUKu_jmHKD9Y-CNXnhSXvHG4J…" at bounding box center [608, 240] width 1217 height 480
click at [545, 292] on li "CC" at bounding box center [538, 305] width 48 height 26
click at [590, 308] on input "number" at bounding box center [631, 304] width 147 height 44
type input "100094470"
type input "1000944703"
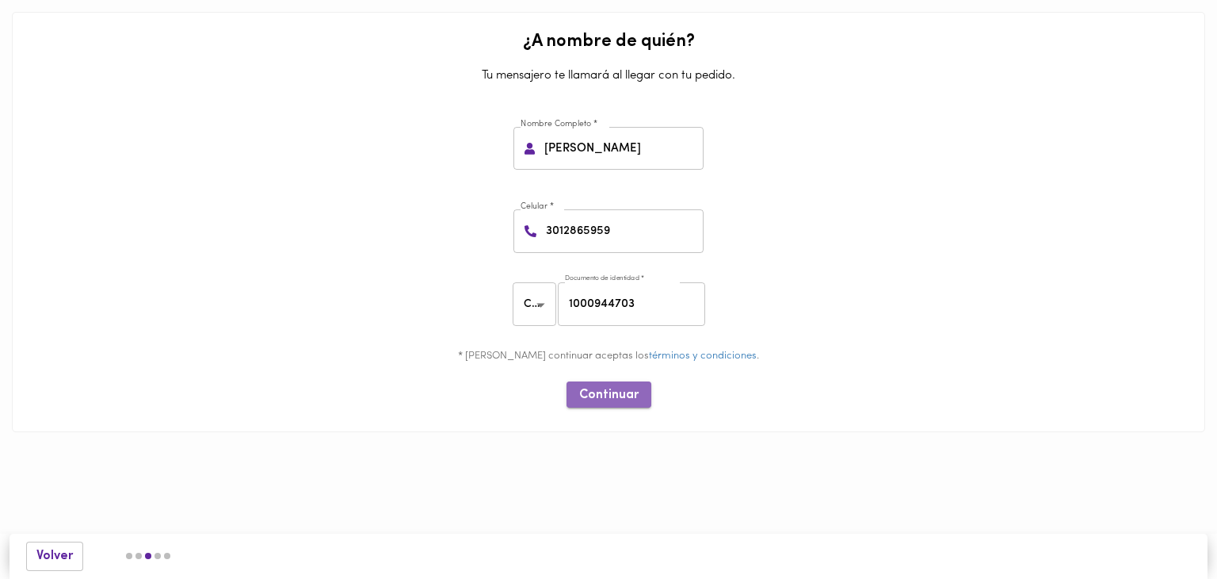
click at [609, 393] on span "Continuar" at bounding box center [608, 395] width 59 height 15
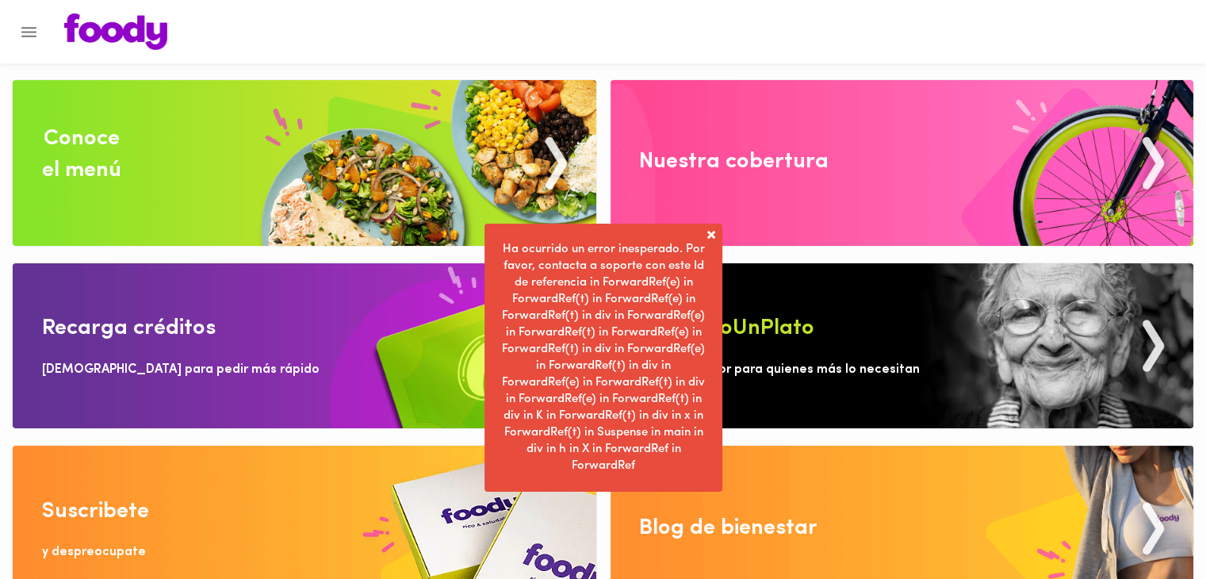
click at [709, 236] on span at bounding box center [711, 235] width 16 height 16
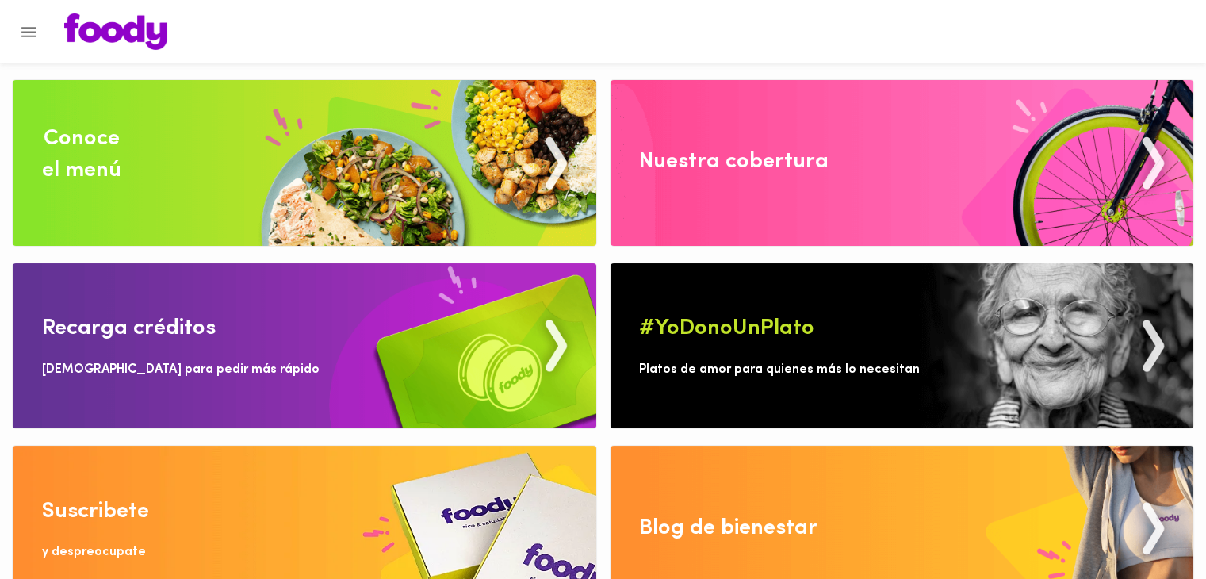
scroll to position [39, 0]
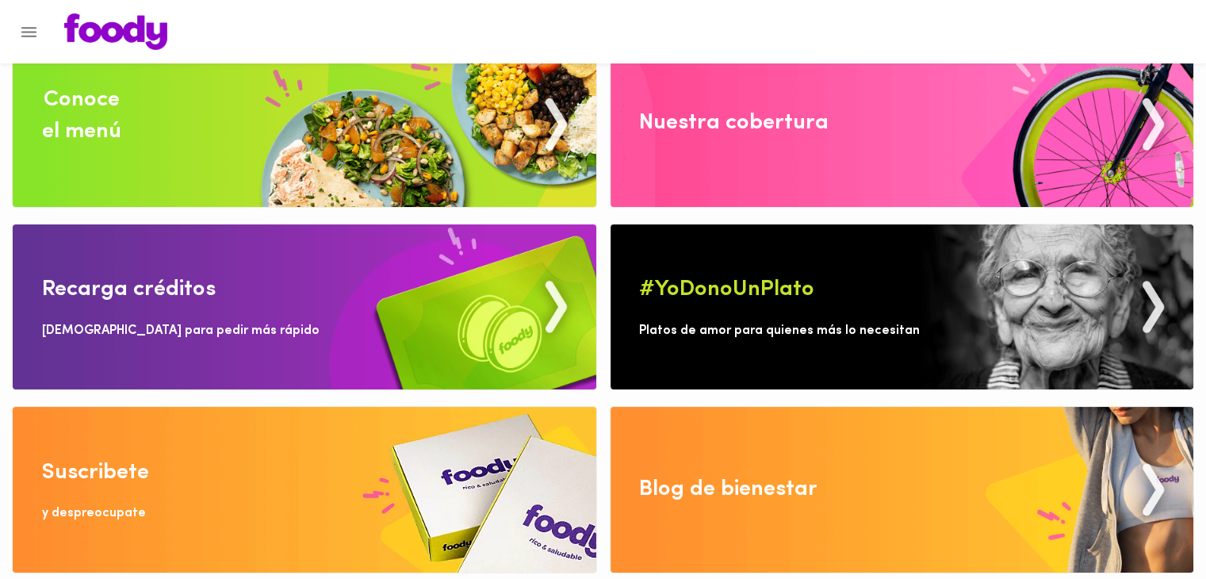
click at [517, 153] on img at bounding box center [304, 124] width 583 height 166
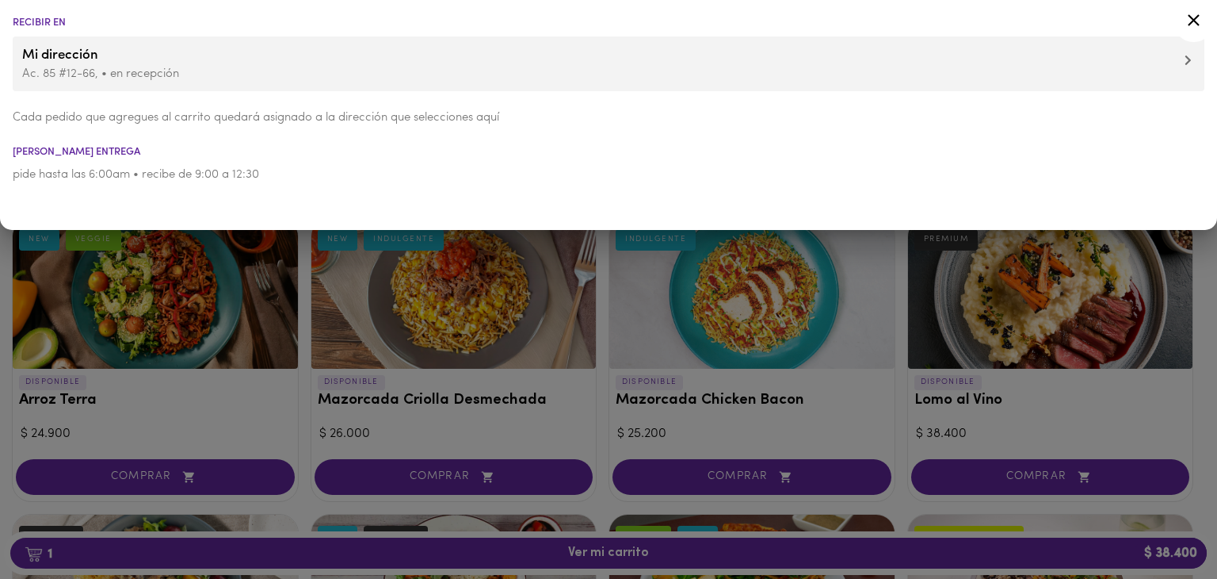
click at [428, 361] on div at bounding box center [608, 289] width 1217 height 579
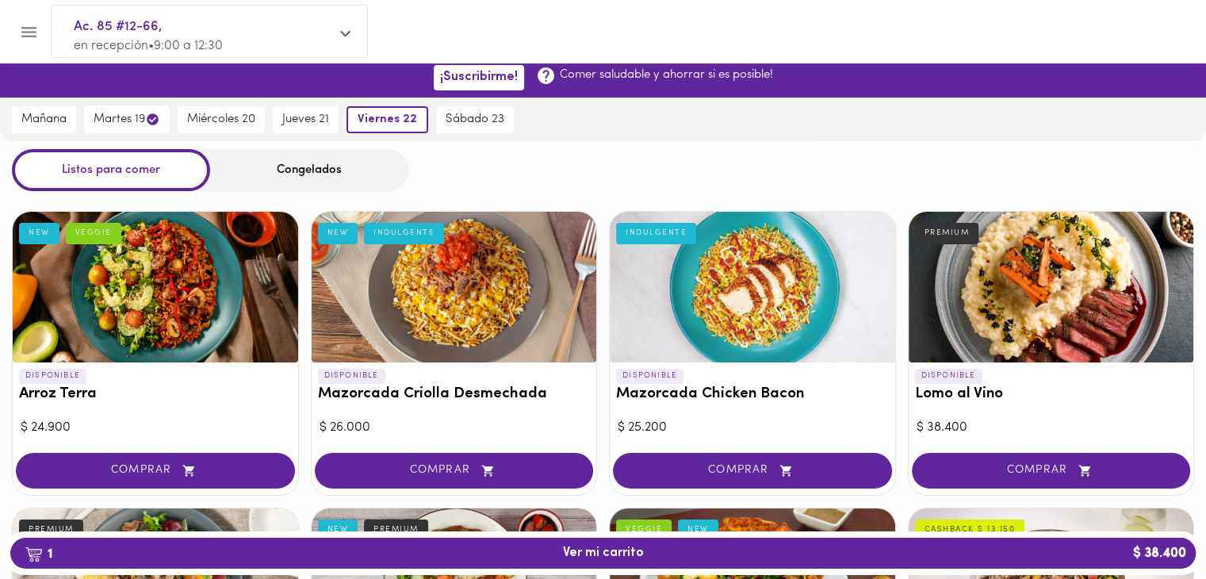
scroll to position [15, 0]
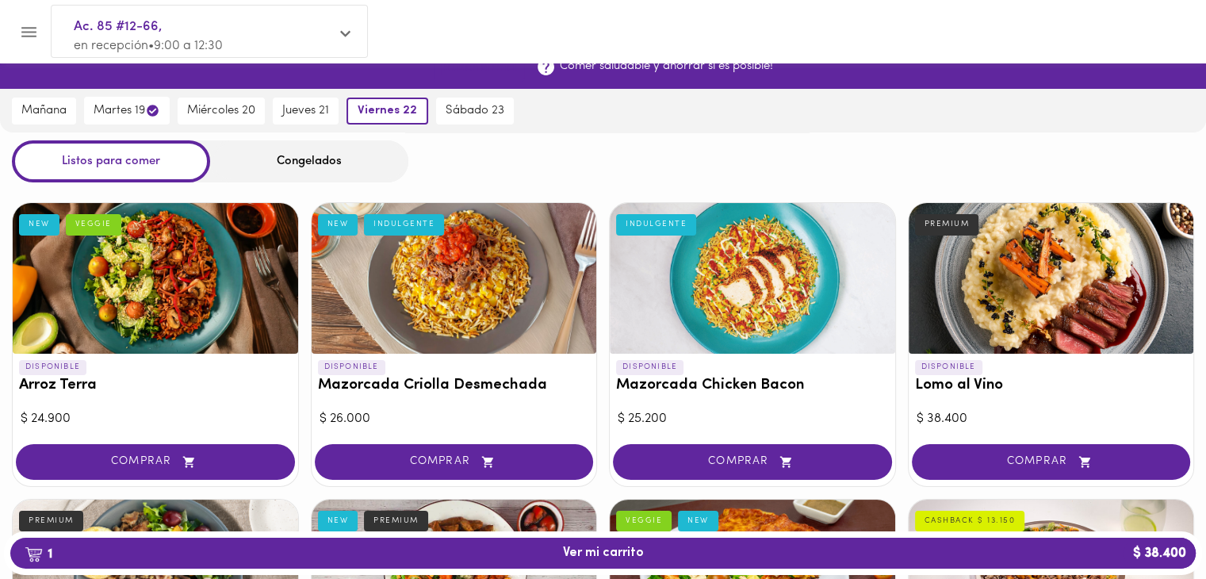
click at [509, 71] on span "¡Suscribirme!" at bounding box center [479, 68] width 78 height 15
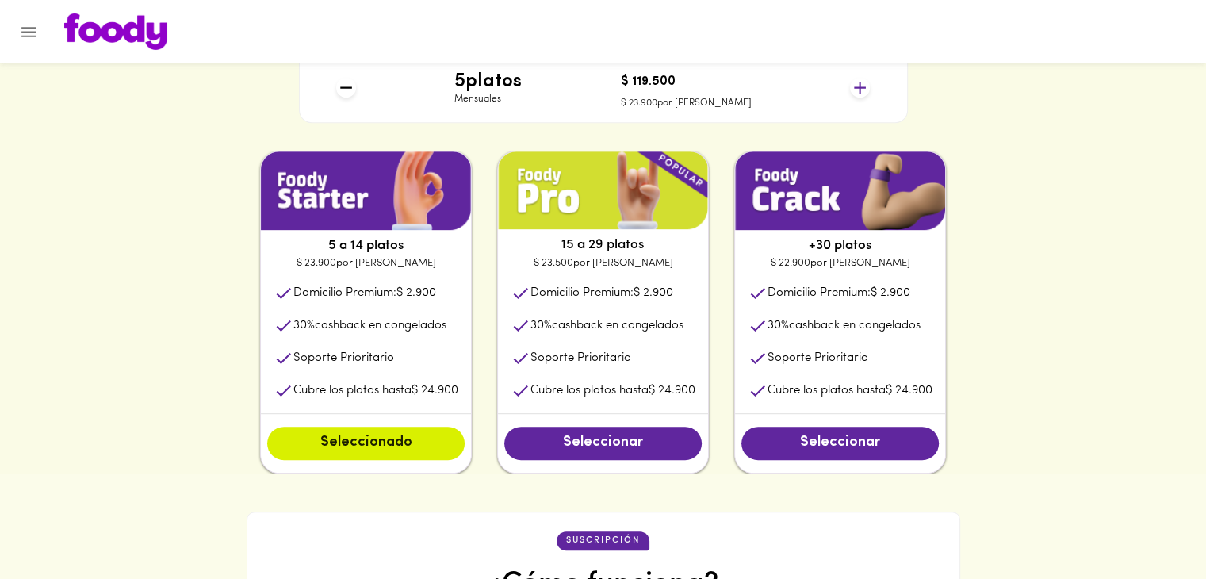
scroll to position [751, 0]
click at [510, 435] on button "Seleccionar" at bounding box center [602, 442] width 197 height 33
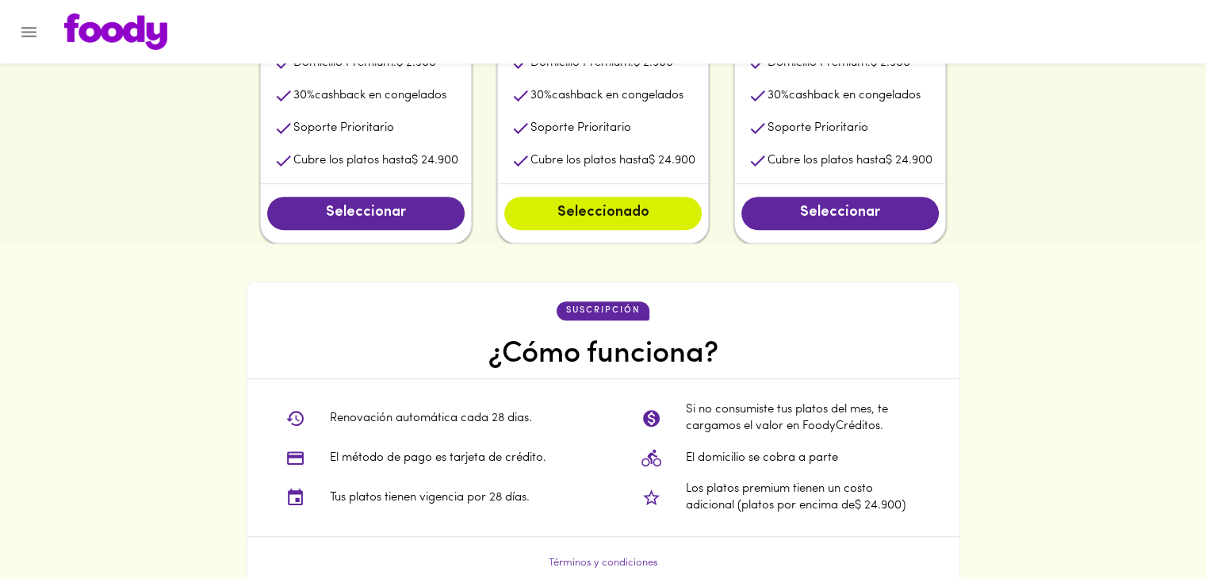
scroll to position [1357, 0]
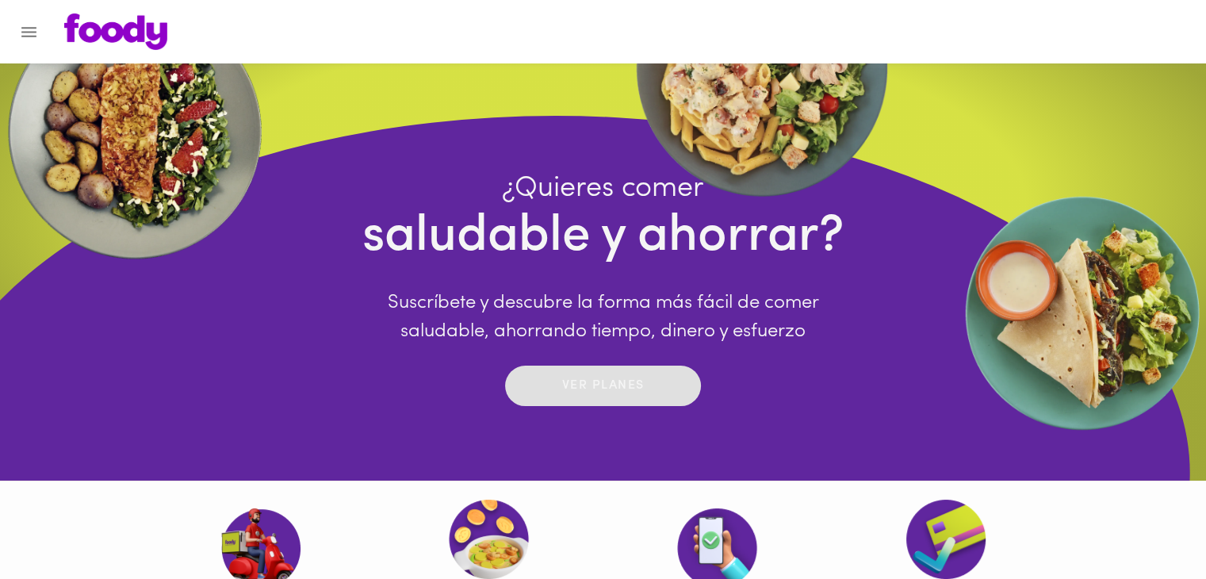
click at [543, 392] on span "Ver planes" at bounding box center [603, 385] width 164 height 25
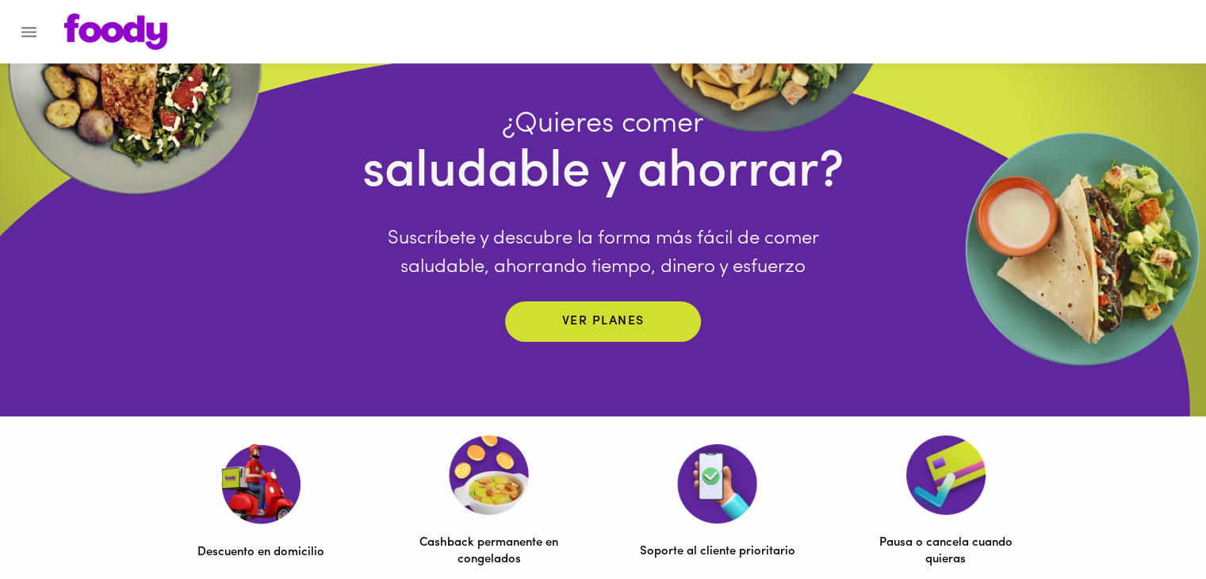
scroll to position [0, 0]
